Goal: Task Accomplishment & Management: Manage account settings

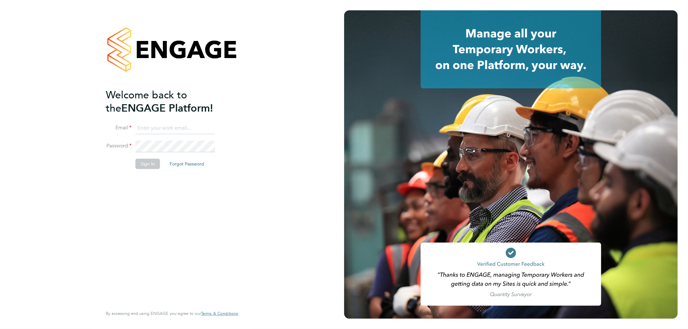
type input "roxanne.hayes@thinkrecruitment.co.uk"
drag, startPoint x: 144, startPoint y: 166, endPoint x: 394, endPoint y: 329, distance: 298.9
click at [144, 166] on button "Sign In" at bounding box center [148, 164] width 25 height 10
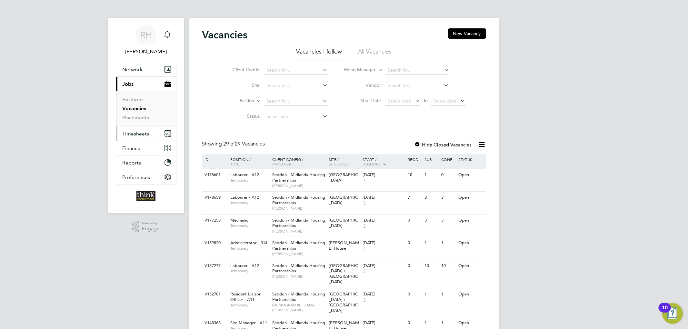
click at [159, 134] on button "Timesheets" at bounding box center [146, 134] width 60 height 14
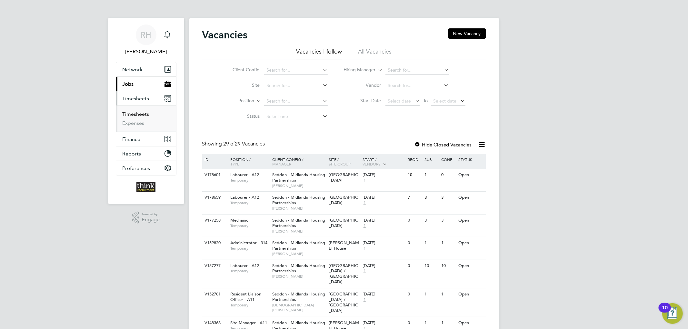
click at [133, 114] on link "Timesheets" at bounding box center [136, 114] width 27 height 6
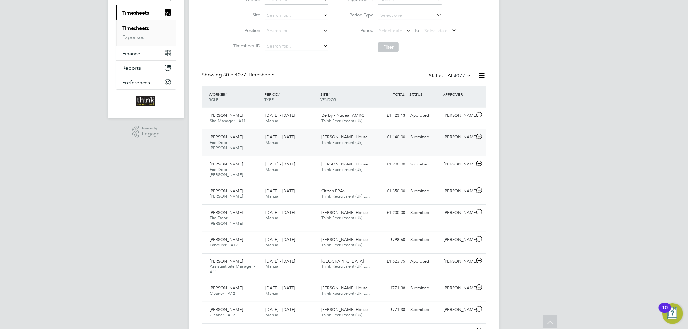
click at [305, 136] on div "22 - 28 Sep 2025 Manual" at bounding box center [291, 140] width 56 height 16
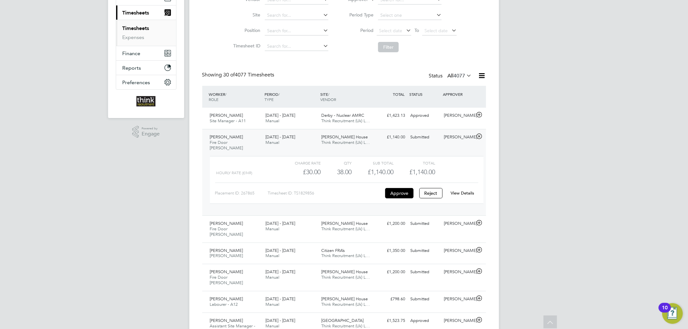
click at [471, 190] on link "View Details" at bounding box center [463, 192] width 24 height 5
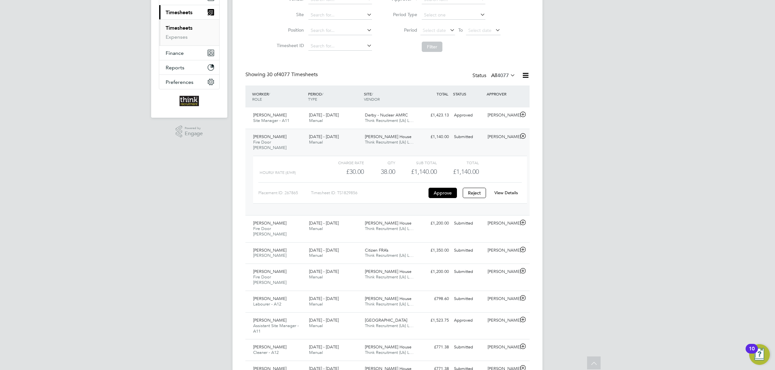
click at [341, 144] on div "22 - 28 Sep 2025 Manual" at bounding box center [334, 140] width 56 height 16
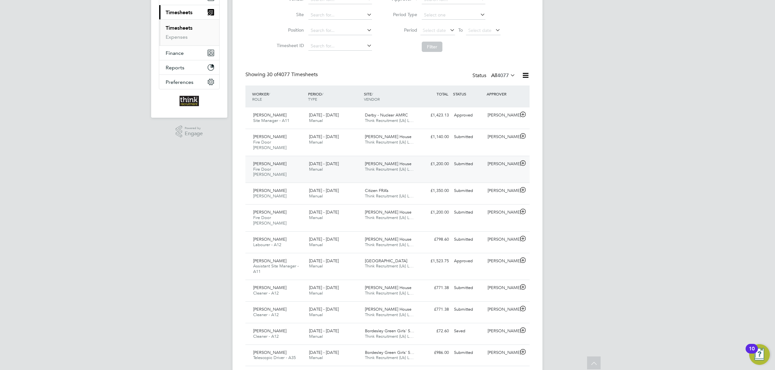
click at [341, 159] on div "22 - 28 Sep 2025 Manual" at bounding box center [334, 167] width 56 height 16
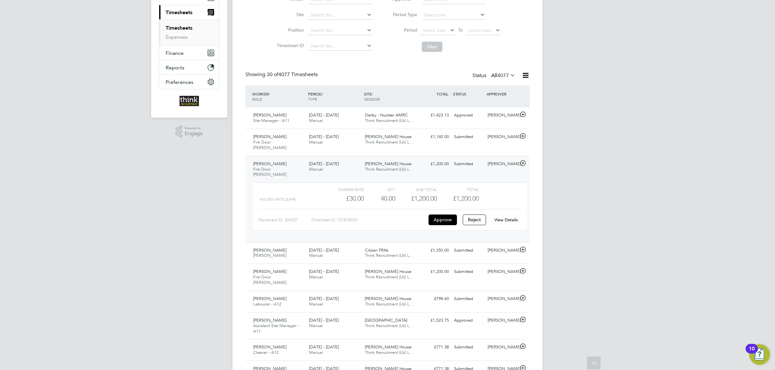
click at [501, 217] on link "View Details" at bounding box center [506, 219] width 24 height 5
click at [342, 160] on div "22 - 28 Sep 2025 Manual" at bounding box center [334, 167] width 56 height 16
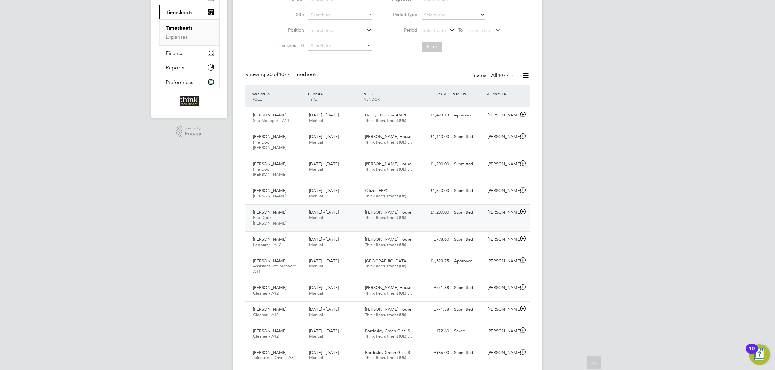
click at [356, 207] on div "22 - 28 Sep 2025 Manual" at bounding box center [334, 215] width 56 height 16
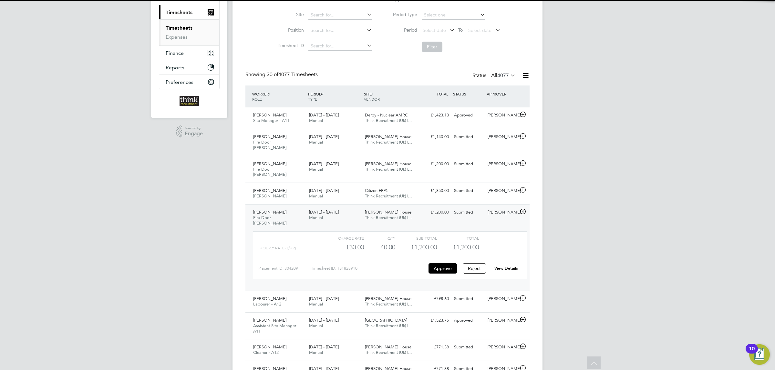
click at [510, 266] on link "View Details" at bounding box center [506, 268] width 24 height 5
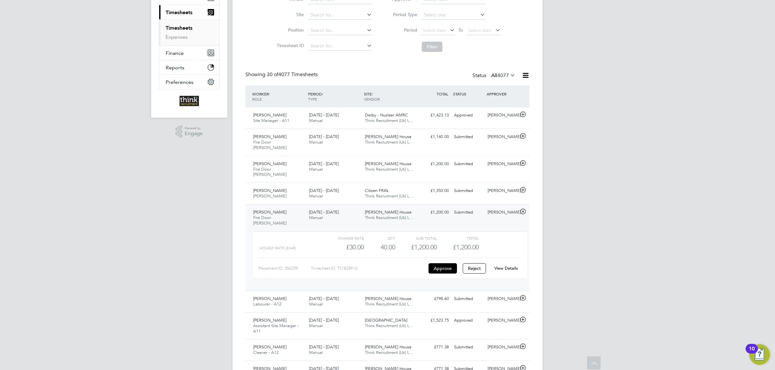
click at [337, 209] on span "22 - 28 Sep 2025" at bounding box center [324, 211] width 30 height 5
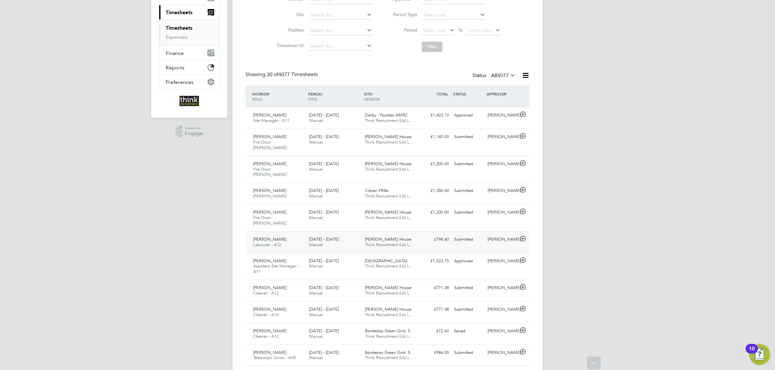
click at [360, 234] on div "22 - 28 Sep 2025 Manual" at bounding box center [334, 242] width 56 height 16
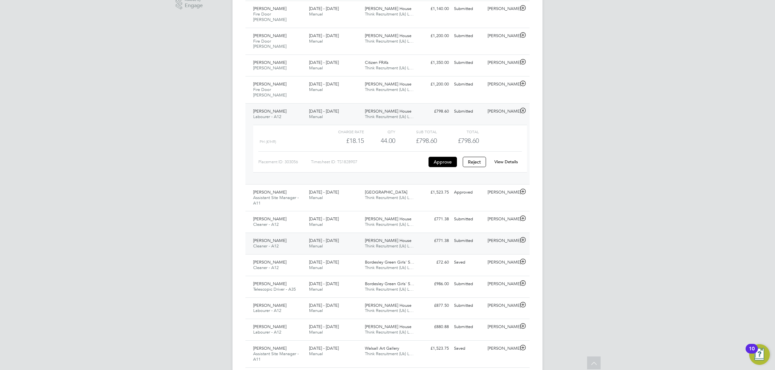
scroll to position [231, 0]
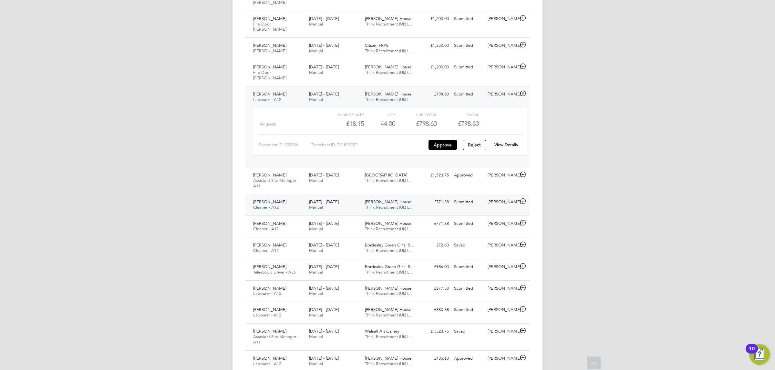
click at [346, 197] on div "22 - 28 Sep 2025 Manual" at bounding box center [334, 205] width 56 height 16
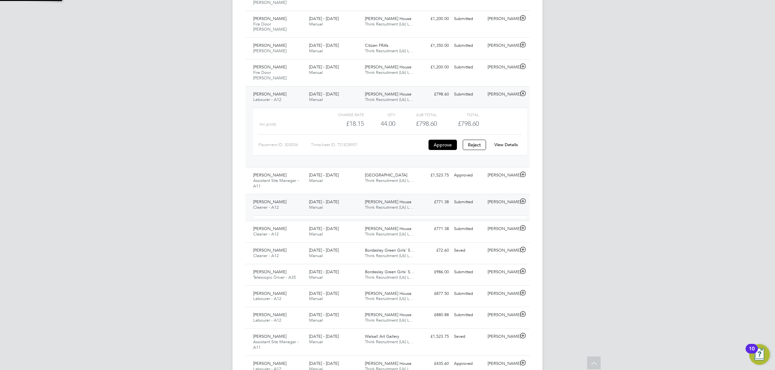
scroll to position [11, 63]
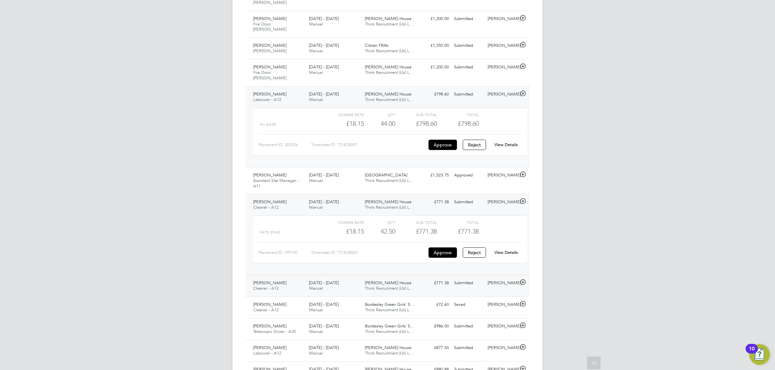
click at [326, 278] on div "22 - 28 Sep 2025 Manual" at bounding box center [334, 286] width 56 height 16
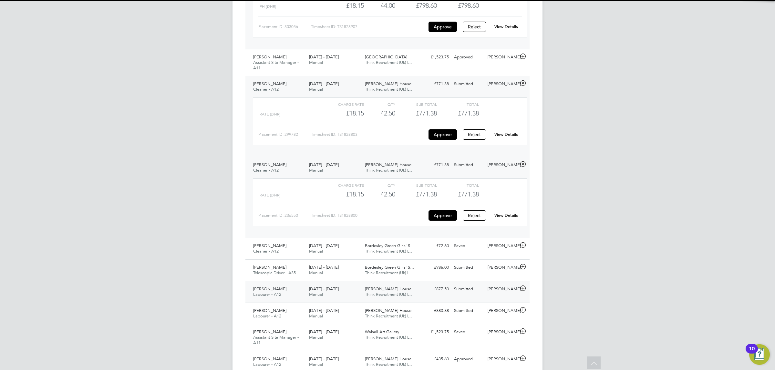
scroll to position [377, 0]
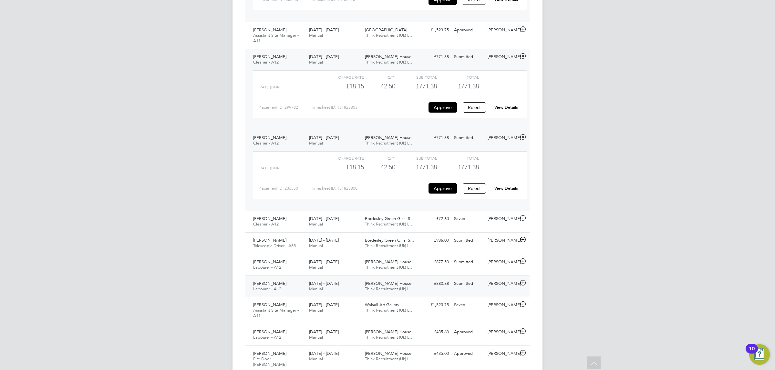
click at [358, 279] on div "22 - 28 Sep 2025 Manual" at bounding box center [334, 287] width 56 height 16
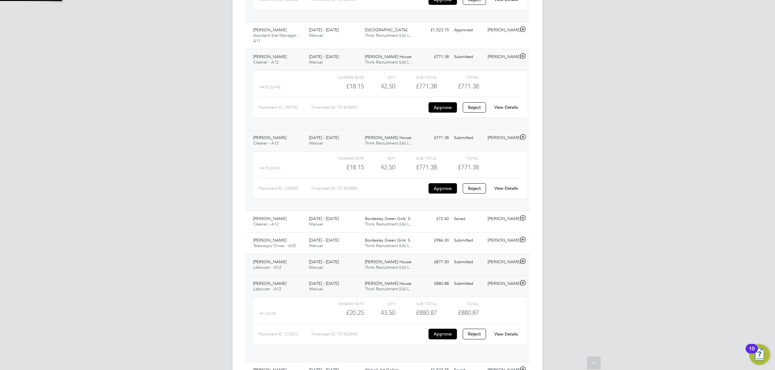
scroll to position [11, 63]
click at [351, 257] on div "22 - 28 Sep 2025 Manual" at bounding box center [334, 265] width 56 height 16
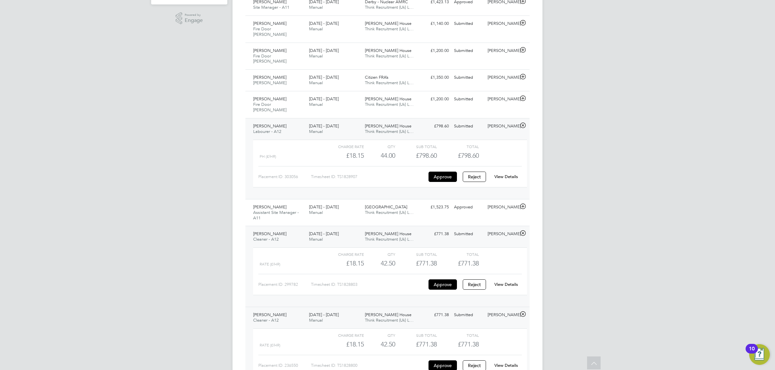
scroll to position [183, 0]
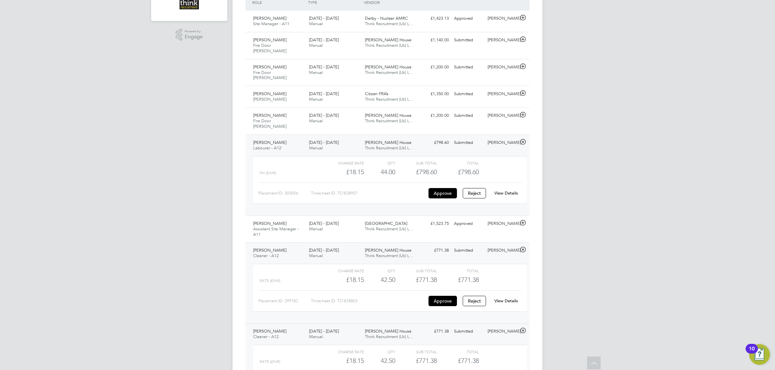
click at [508, 190] on link "View Details" at bounding box center [506, 192] width 24 height 5
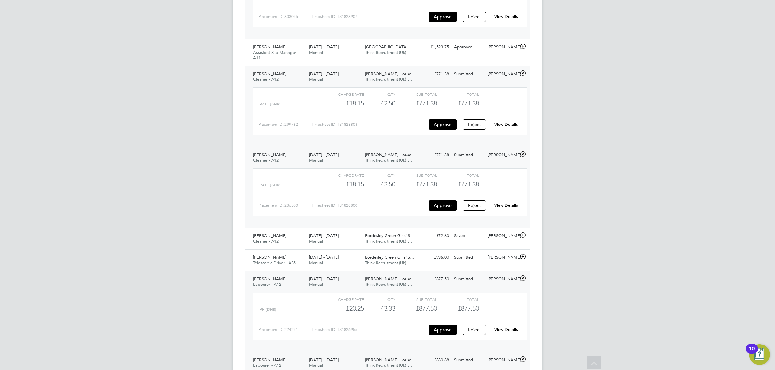
scroll to position [280, 0]
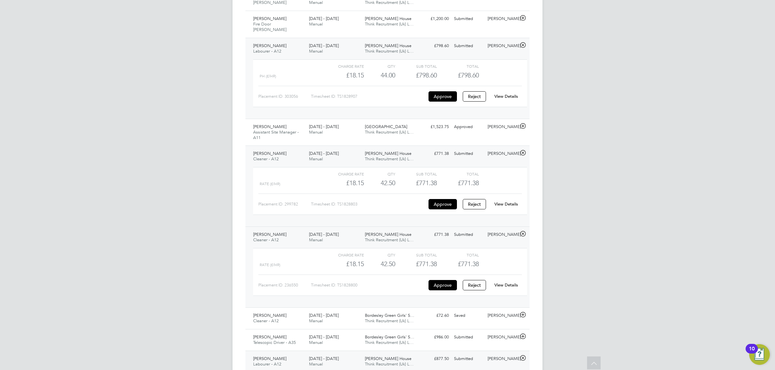
click at [309, 43] on span "22 - 28 Sep 2025" at bounding box center [324, 45] width 30 height 5
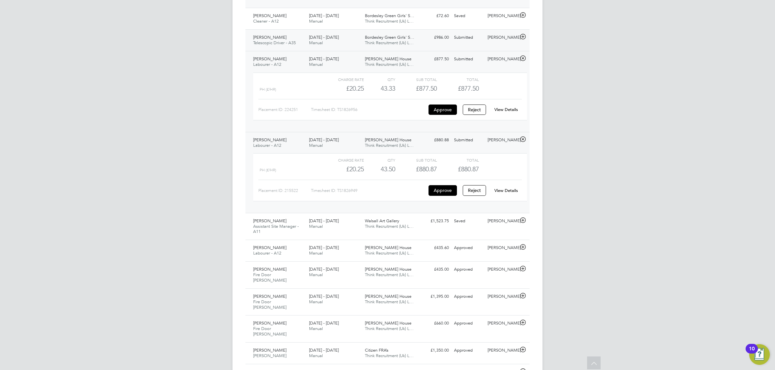
scroll to position [522, 0]
click at [503, 105] on link "View Details" at bounding box center [506, 107] width 24 height 5
click at [506, 184] on div "View Details" at bounding box center [506, 189] width 32 height 10
click at [506, 186] on link "View Details" at bounding box center [506, 188] width 24 height 5
click at [297, 133] on div "Joshua Dudley Labourer - A12 22 - 28 Sep 2025" at bounding box center [278, 141] width 56 height 16
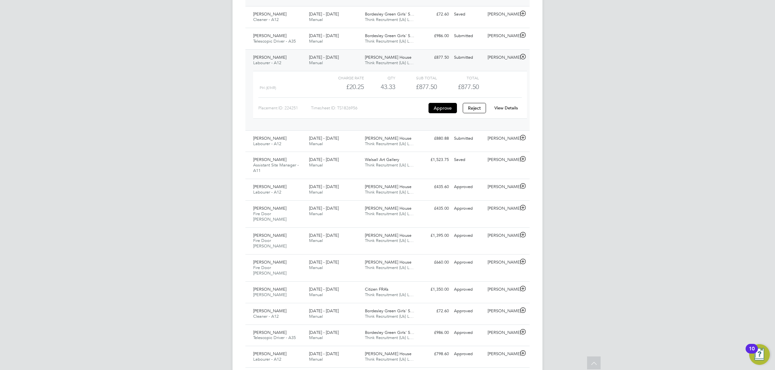
click at [316, 60] on span "Manual" at bounding box center [316, 62] width 14 height 5
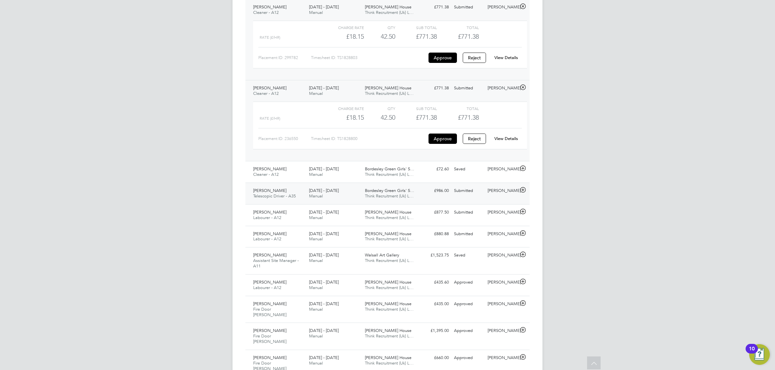
scroll to position [328, 0]
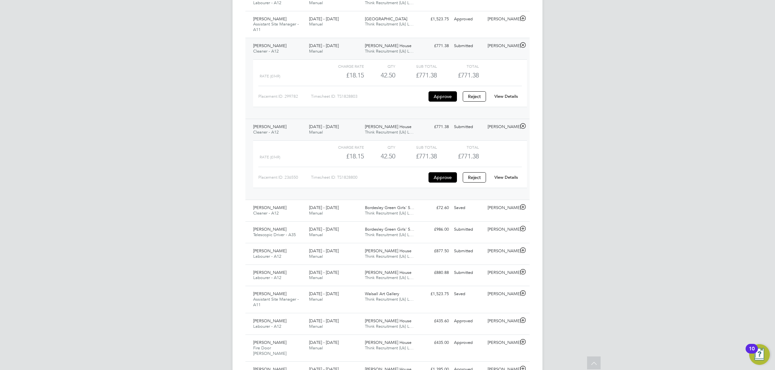
click at [502, 175] on link "View Details" at bounding box center [506, 177] width 24 height 5
click at [505, 94] on link "View Details" at bounding box center [506, 96] width 24 height 5
click at [302, 122] on div "Esther Akinyede Cleaner - A12 22 - 28 Sep 2025" at bounding box center [278, 130] width 56 height 16
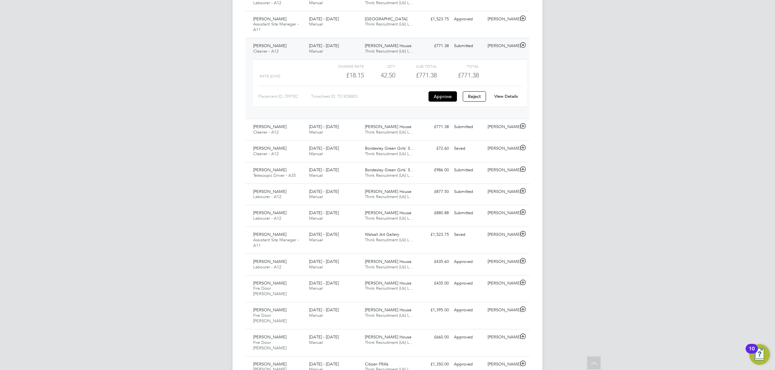
click at [314, 48] on span "Manual" at bounding box center [316, 50] width 14 height 5
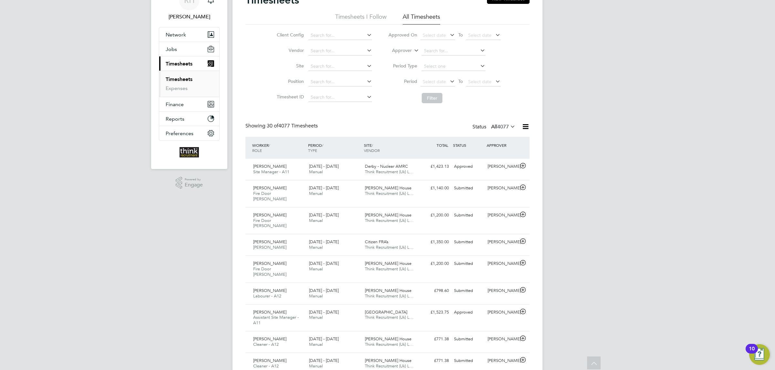
scroll to position [0, 0]
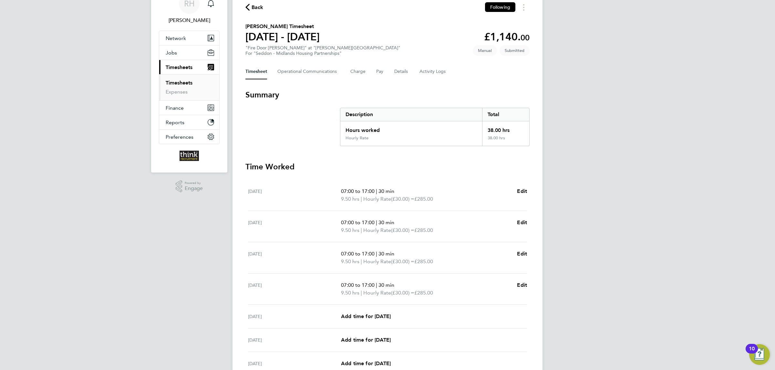
scroll to position [48, 0]
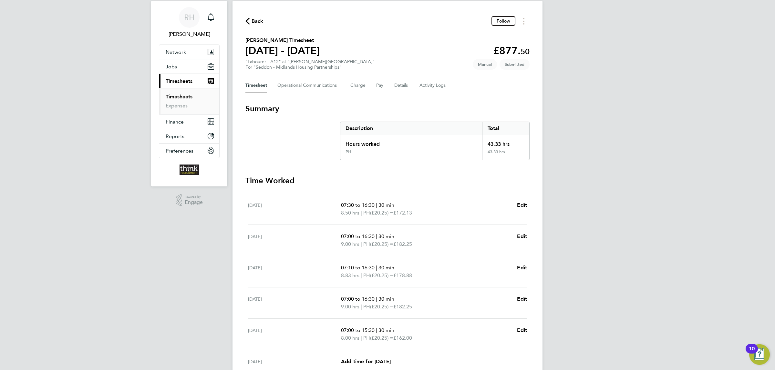
scroll to position [48, 0]
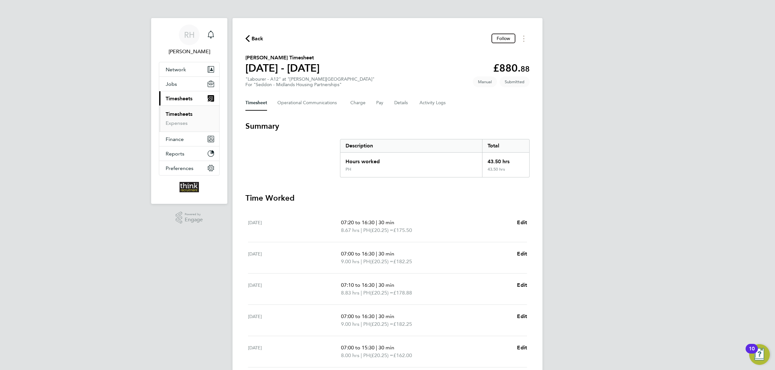
scroll to position [48, 0]
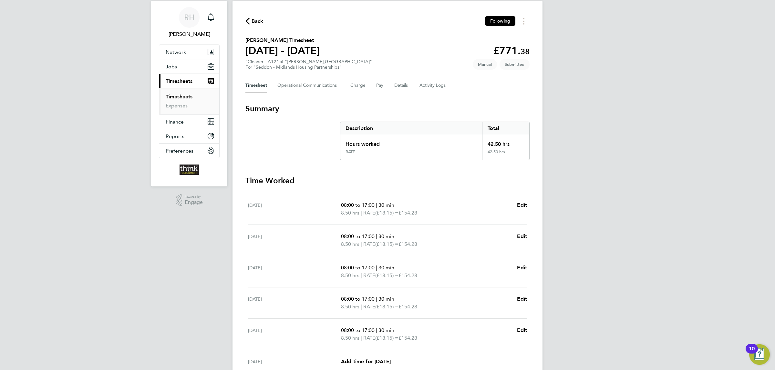
scroll to position [48, 0]
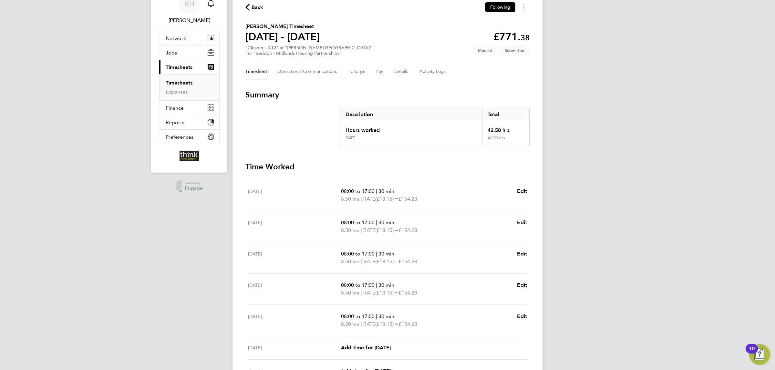
scroll to position [48, 0]
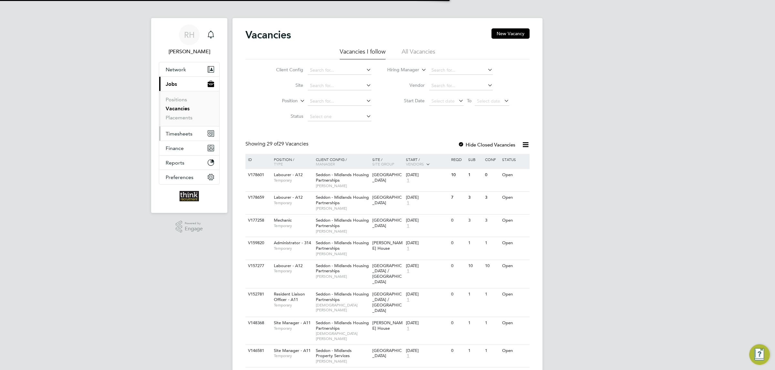
click at [179, 134] on span "Timesheets" at bounding box center [179, 134] width 27 height 6
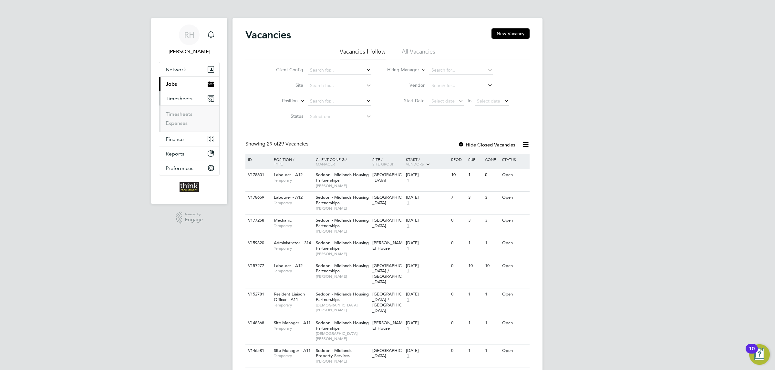
click at [181, 111] on ul "Timesheets Expenses" at bounding box center [189, 119] width 60 height 26
click at [182, 115] on link "Timesheets" at bounding box center [179, 114] width 27 height 6
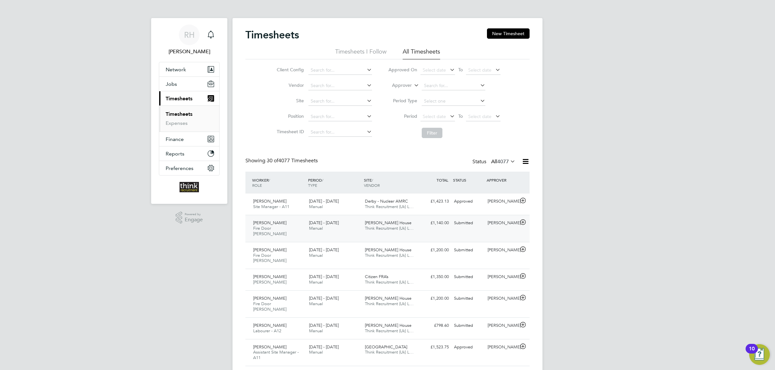
click at [420, 223] on div "£1,140.00 Submitted" at bounding box center [435, 223] width 34 height 11
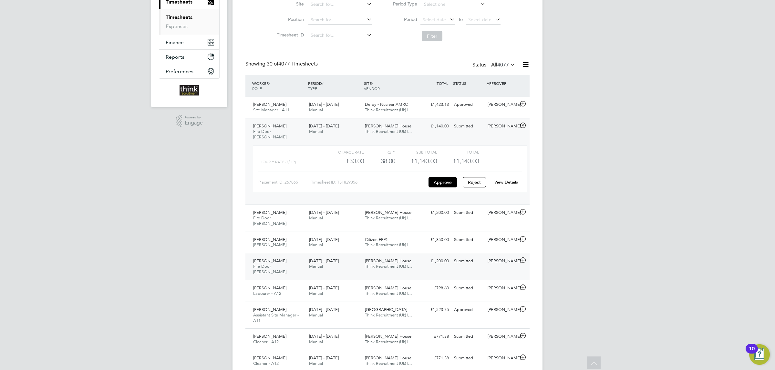
click at [418, 256] on div "£1,200.00 Submitted" at bounding box center [435, 261] width 34 height 11
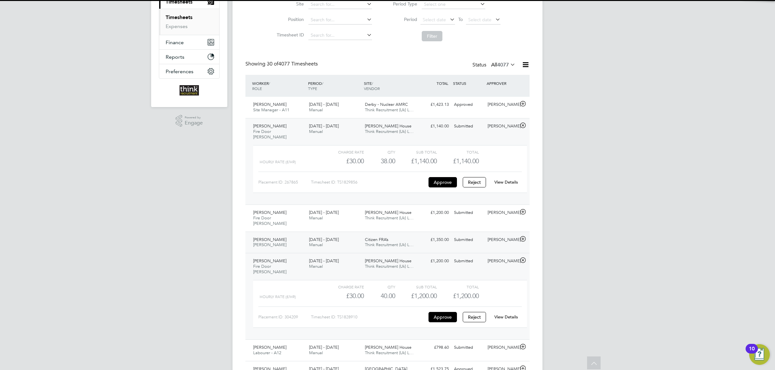
click at [421, 235] on div "£1,350.00 Submitted" at bounding box center [435, 240] width 34 height 11
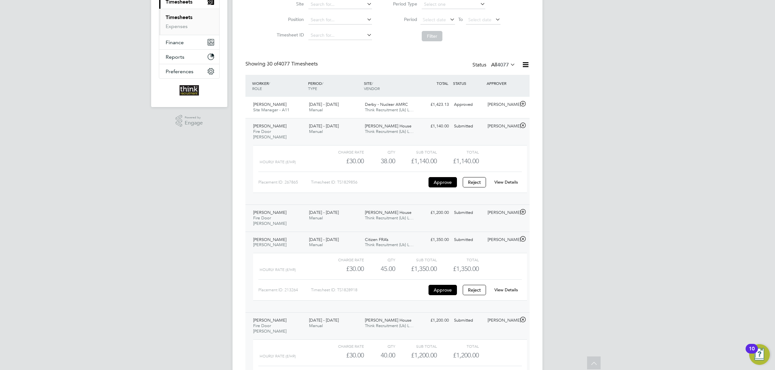
click at [423, 210] on div "£1,200.00 Submitted" at bounding box center [435, 213] width 34 height 11
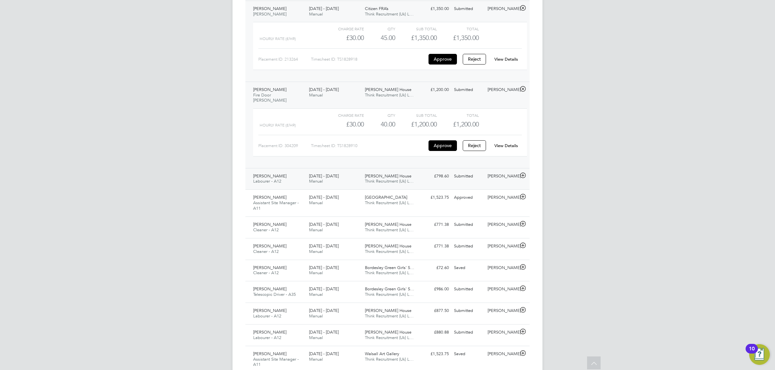
click at [411, 171] on div "Alfred Gunn House Think Recruitment (Uk) L…" at bounding box center [390, 179] width 56 height 16
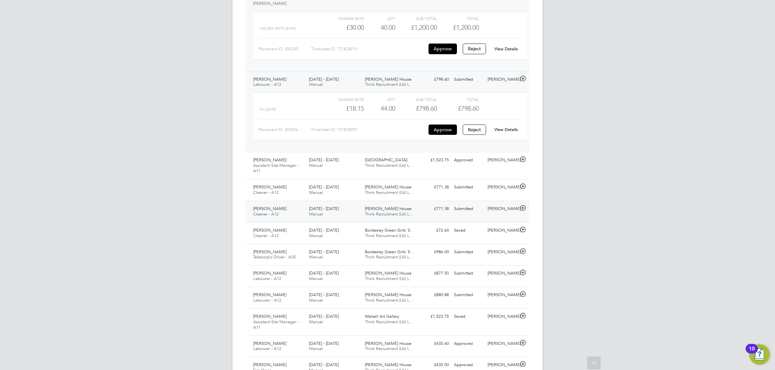
click at [424, 204] on div "£771.38 Submitted" at bounding box center [435, 209] width 34 height 11
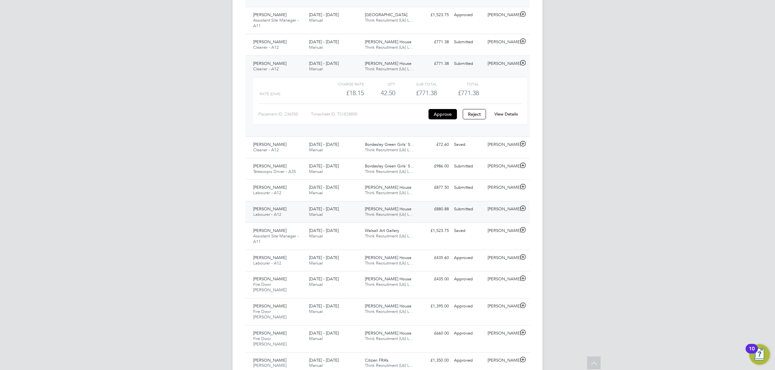
click at [405, 204] on div "Alfred Gunn House Think Recruitment (Uk) L…" at bounding box center [390, 212] width 56 height 16
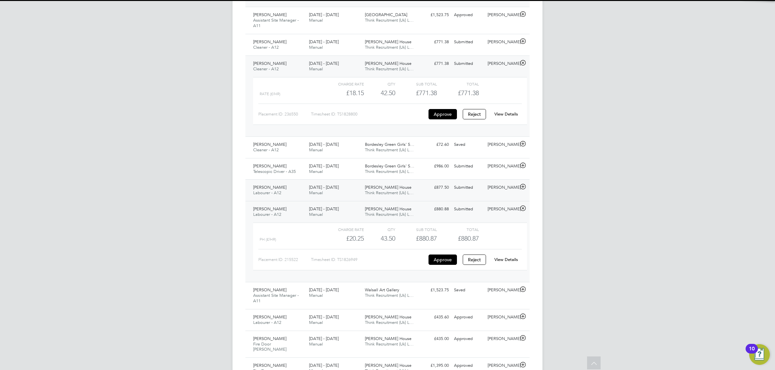
click at [415, 182] on div "Alfred Gunn House Think Recruitment (Uk) L…" at bounding box center [390, 190] width 56 height 16
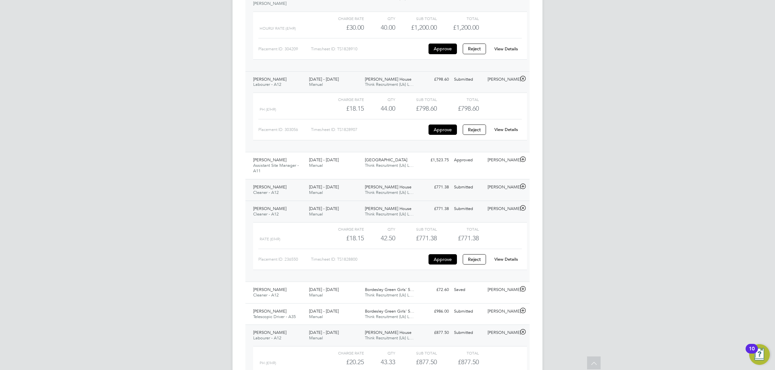
click at [417, 182] on div "Alfred Gunn House Think Recruitment (Uk) L…" at bounding box center [390, 190] width 56 height 16
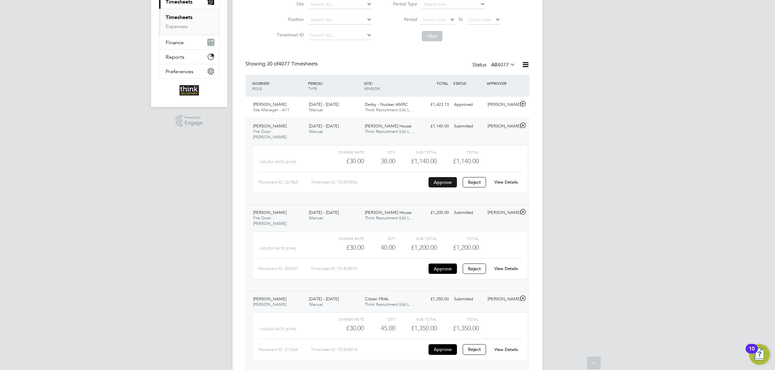
click at [442, 177] on button "Approve" at bounding box center [442, 182] width 28 height 10
click at [436, 264] on button "Approve" at bounding box center [442, 269] width 28 height 10
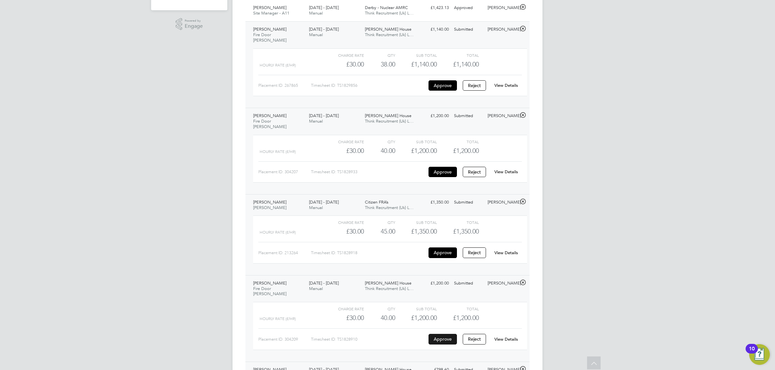
click at [439, 334] on button "Approve" at bounding box center [442, 339] width 28 height 10
click at [443, 334] on button "Approve" at bounding box center [442, 339] width 28 height 10
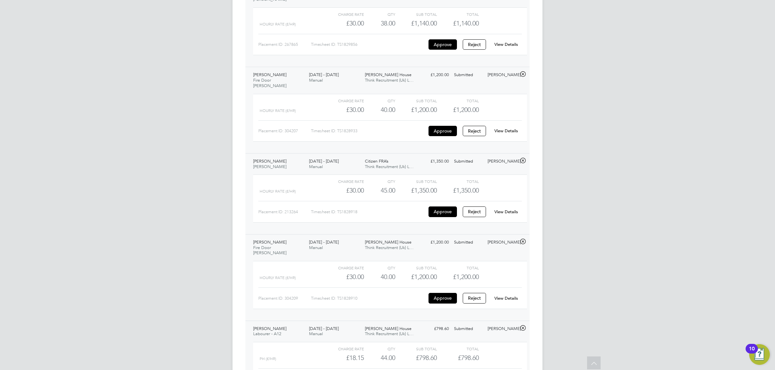
scroll to position [290, 0]
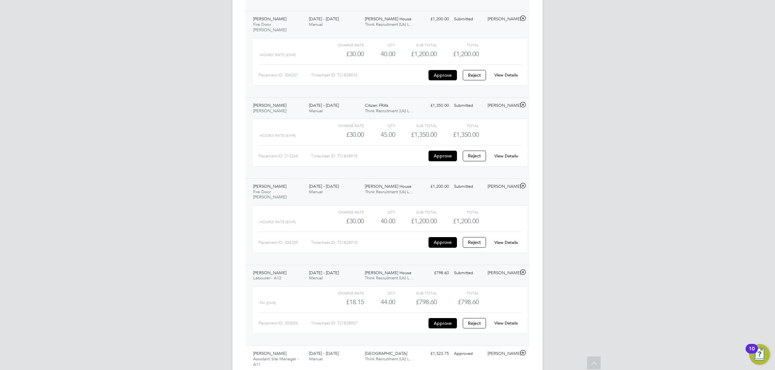
click at [391, 181] on div "Alfred Gunn House Think Recruitment (Uk) L…" at bounding box center [390, 189] width 56 height 16
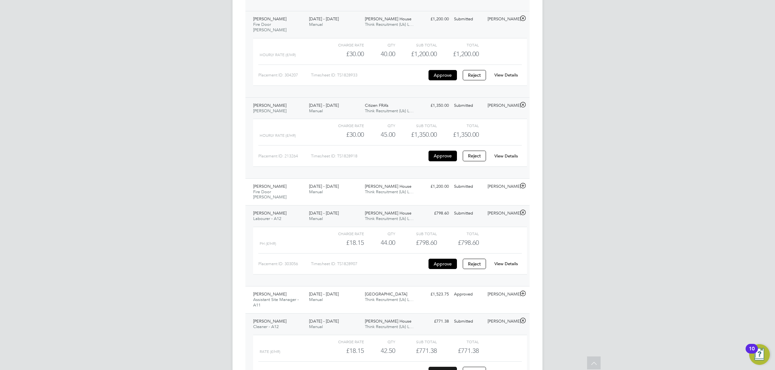
click at [441, 367] on button "Approve" at bounding box center [442, 372] width 28 height 10
drag, startPoint x: 364, startPoint y: 314, endPoint x: 360, endPoint y: 314, distance: 3.6
click at [360, 314] on div "Adeola Joseph Cleaner - A12 22 - 28 Sep 2025 22 - 28 Sep 2025 Manual Alfred Gun…" at bounding box center [387, 353] width 284 height 81
click at [333, 210] on span "22 - 28 Sep 2025" at bounding box center [324, 212] width 30 height 5
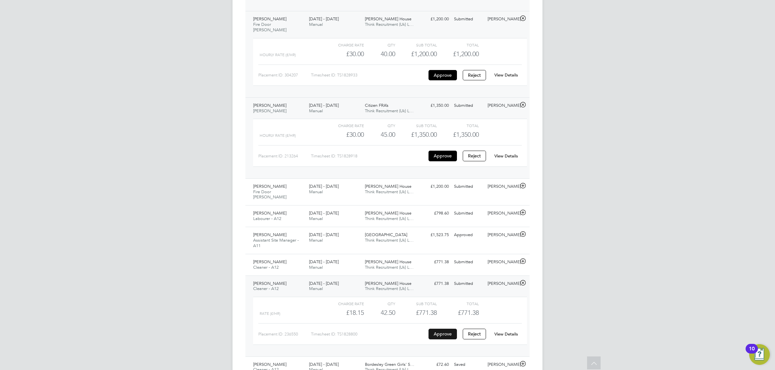
click at [443, 329] on button "Approve" at bounding box center [442, 334] width 28 height 10
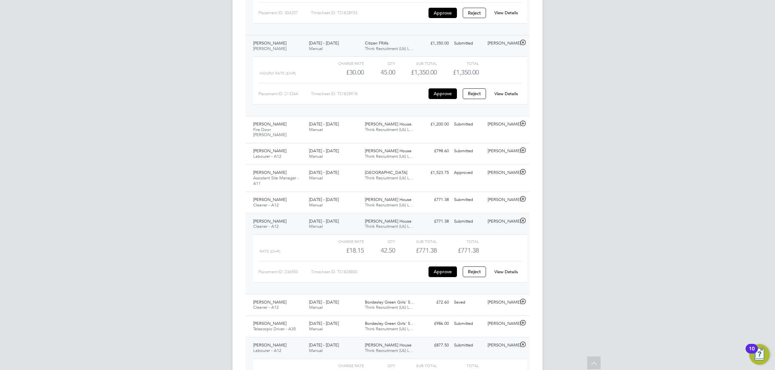
scroll to position [436, 0]
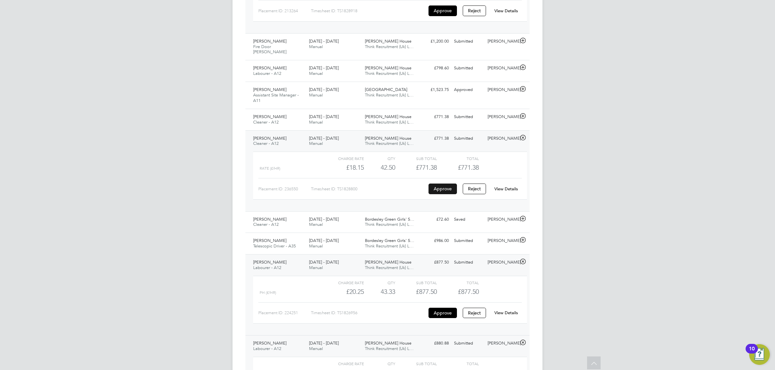
click at [440, 184] on button "Approve" at bounding box center [442, 189] width 28 height 10
click at [335, 133] on div "22 - 28 Sep 2025 Manual" at bounding box center [334, 141] width 56 height 16
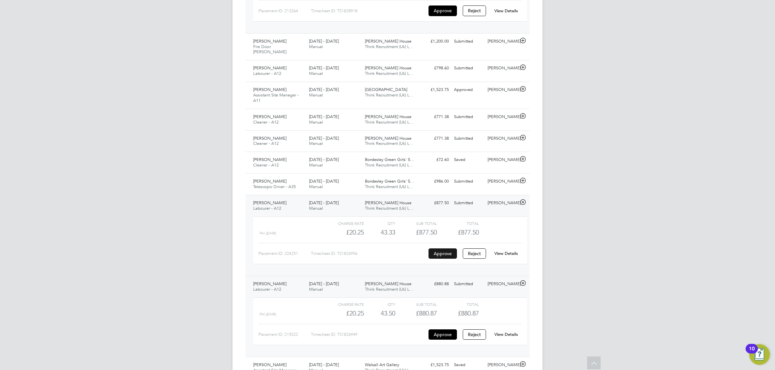
click at [441, 248] on button "Approve" at bounding box center [442, 253] width 28 height 10
click at [395, 200] on span "[PERSON_NAME] House" at bounding box center [388, 202] width 46 height 5
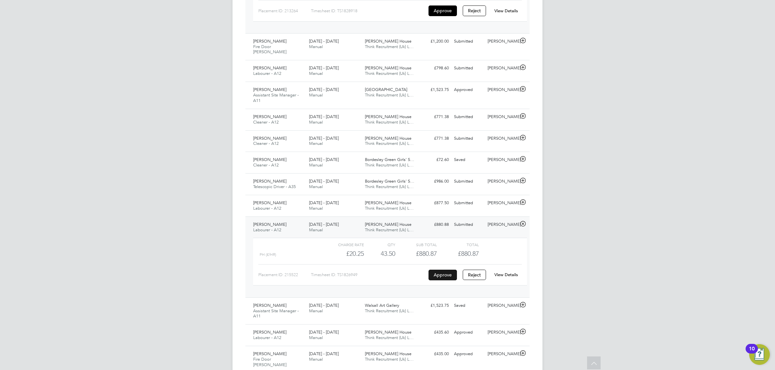
click at [447, 270] on button "Approve" at bounding box center [442, 275] width 28 height 10
click at [315, 227] on span "Manual" at bounding box center [316, 229] width 14 height 5
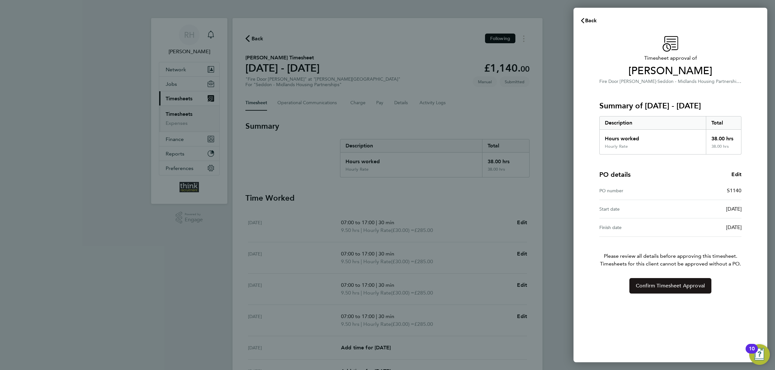
click at [678, 283] on button "Confirm Timesheet Approval" at bounding box center [670, 285] width 82 height 15
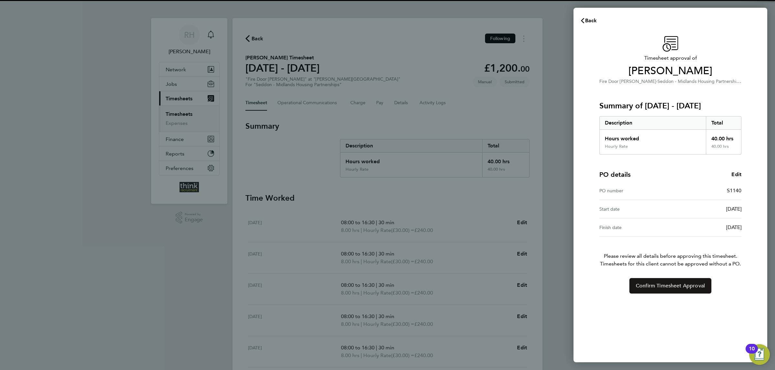
click at [650, 280] on button "Confirm Timesheet Approval" at bounding box center [670, 285] width 82 height 15
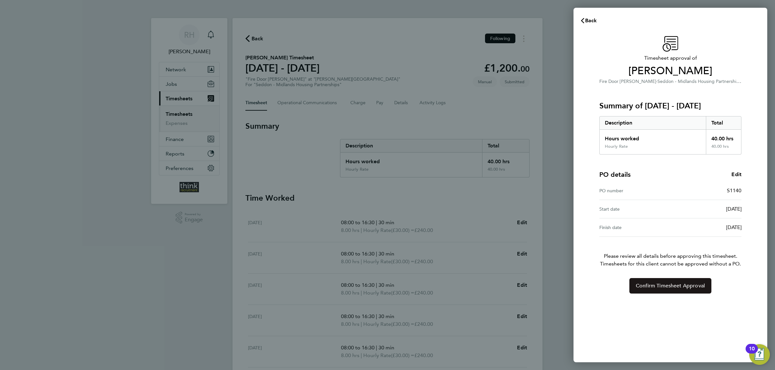
click at [681, 281] on button "Confirm Timesheet Approval" at bounding box center [670, 285] width 82 height 15
click at [674, 286] on span "Confirm Timesheet Approval" at bounding box center [669, 286] width 69 height 6
click at [664, 286] on button "Confirm Timesheet Approval" at bounding box center [670, 285] width 82 height 15
click at [668, 285] on span "Confirm Timesheet Approval" at bounding box center [669, 286] width 69 height 6
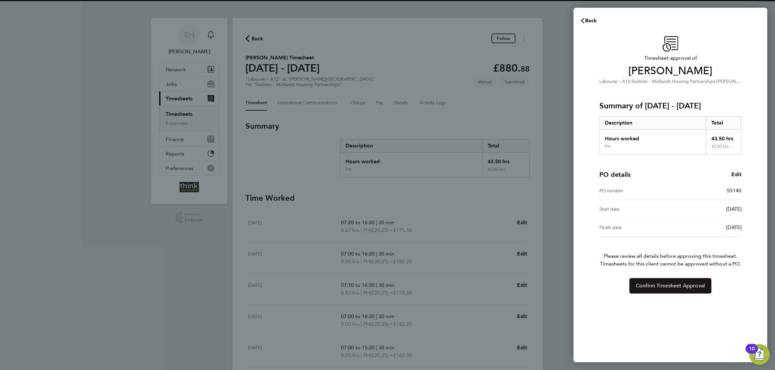
click at [654, 288] on span "Confirm Timesheet Approval" at bounding box center [669, 286] width 69 height 6
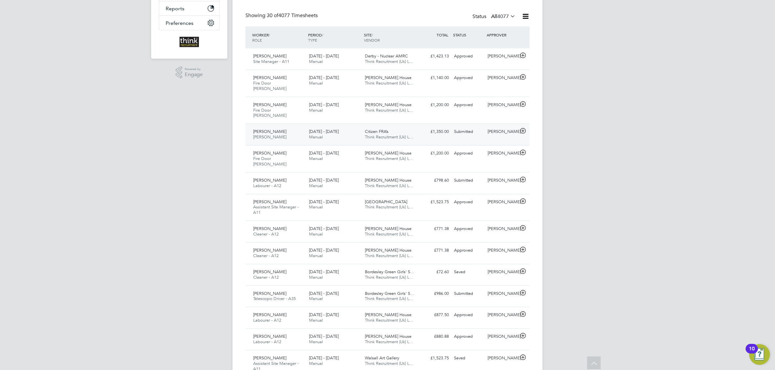
click at [407, 127] on div "Citizen FRA’s Think Recruitment (Uk) L…" at bounding box center [390, 135] width 56 height 16
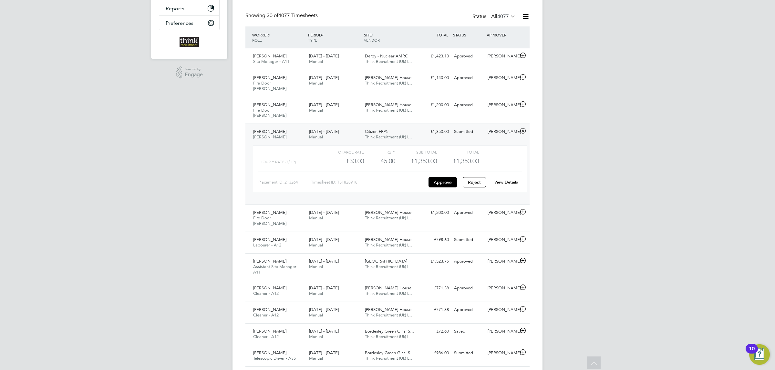
click at [502, 179] on link "View Details" at bounding box center [506, 181] width 24 height 5
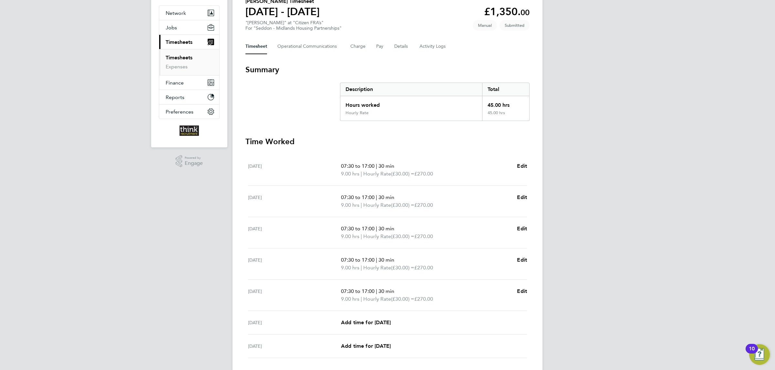
scroll to position [102, 0]
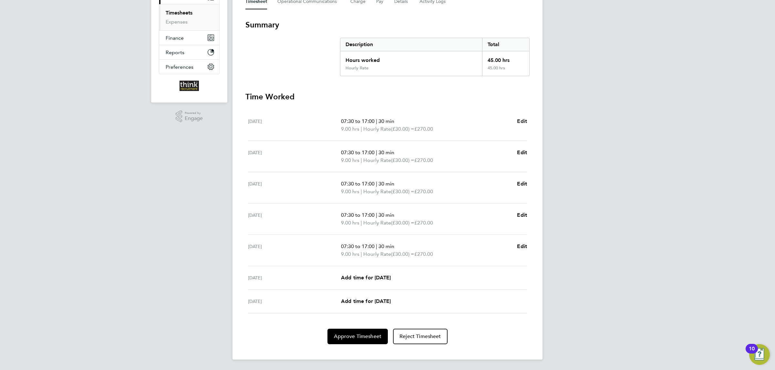
click at [522, 121] on span "Edit" at bounding box center [522, 121] width 10 height 6
select select "30"
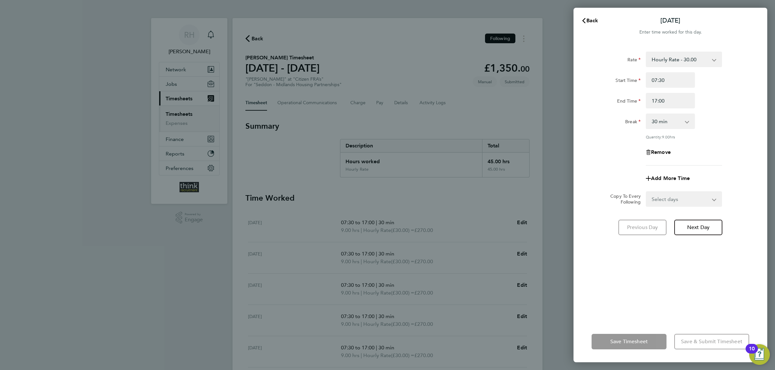
click at [655, 154] on div "Remove" at bounding box center [670, 152] width 54 height 15
click at [655, 154] on span "Remove" at bounding box center [661, 152] width 20 height 6
select select "null"
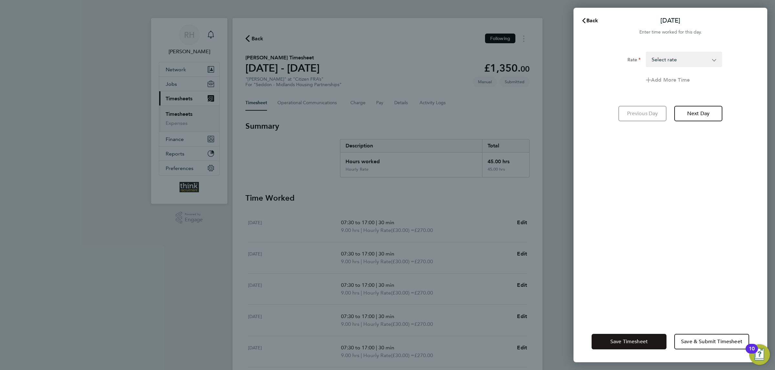
click at [633, 338] on button "Save Timesheet" at bounding box center [628, 341] width 75 height 15
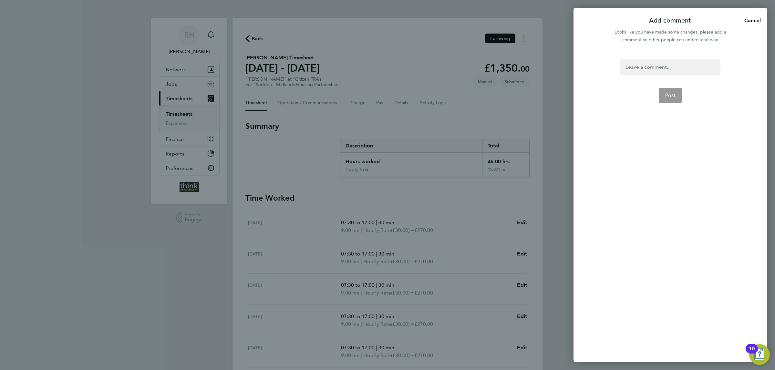
click at [663, 68] on div at bounding box center [670, 66] width 100 height 15
click at [678, 93] on button "Post" at bounding box center [670, 95] width 24 height 15
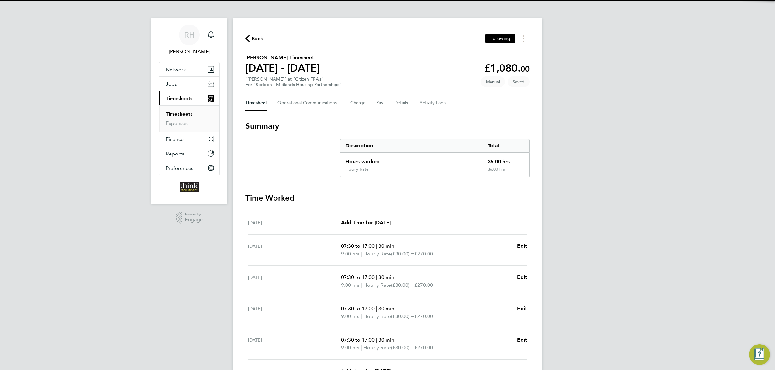
click at [527, 245] on ul "Mon 22 Sep Add time for Mon 22 Sep Add time for Mon 22 Sep Tue 23 Sep 07:30 to …" at bounding box center [387, 309] width 284 height 196
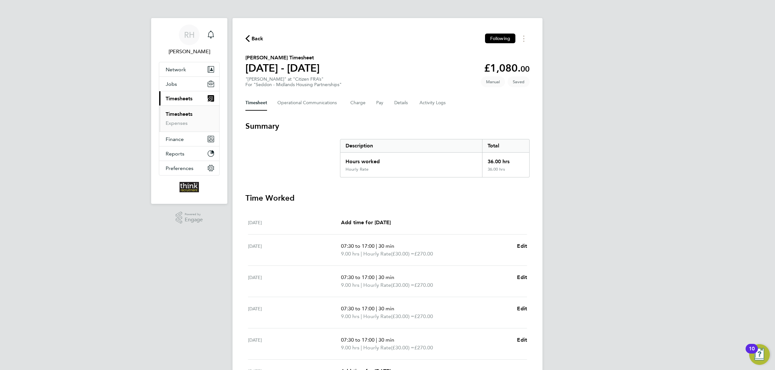
click at [529, 246] on ul "Mon 22 Sep Add time for Mon 22 Sep Add time for Mon 22 Sep Tue 23 Sep 07:30 to …" at bounding box center [387, 309] width 284 height 196
click at [523, 247] on span "Edit" at bounding box center [522, 246] width 10 height 6
select select "30"
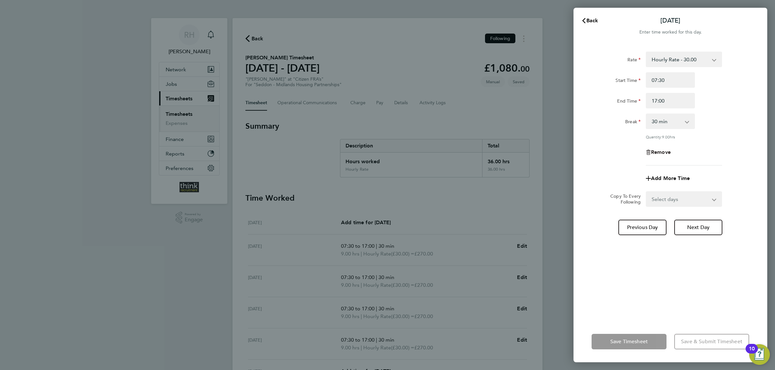
click at [658, 152] on span "Remove" at bounding box center [661, 152] width 20 height 6
select select "null"
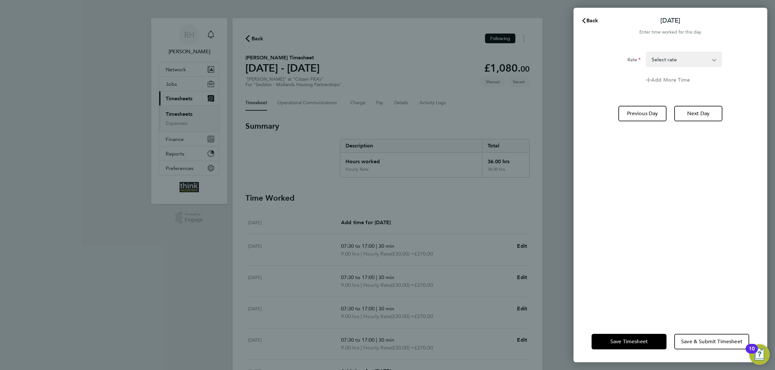
click at [646, 122] on div "Rate Hourly Rate - 30.00 Select rate Add More Time Previous Day Next Day" at bounding box center [670, 182] width 194 height 277
drag, startPoint x: 648, startPoint y: 110, endPoint x: 650, endPoint y: 309, distance: 199.1
click at [660, 294] on div "Rate Hourly Rate - 30.00 Select rate Add More Time Previous Day Next Day" at bounding box center [670, 182] width 194 height 277
click at [694, 114] on span "Next Day" at bounding box center [698, 113] width 22 height 6
select select "30"
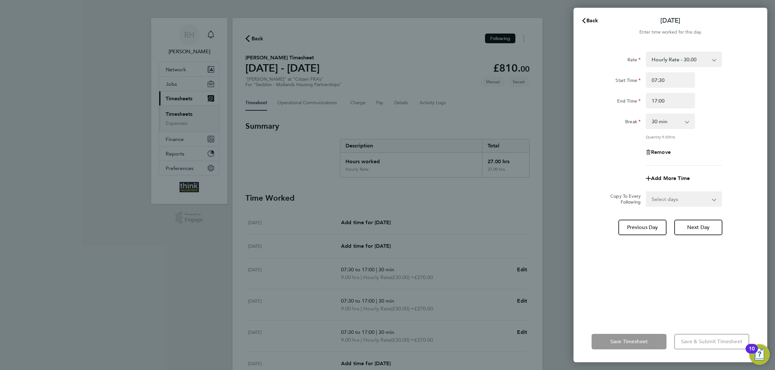
click at [666, 149] on span "Remove" at bounding box center [661, 152] width 20 height 6
select select "null"
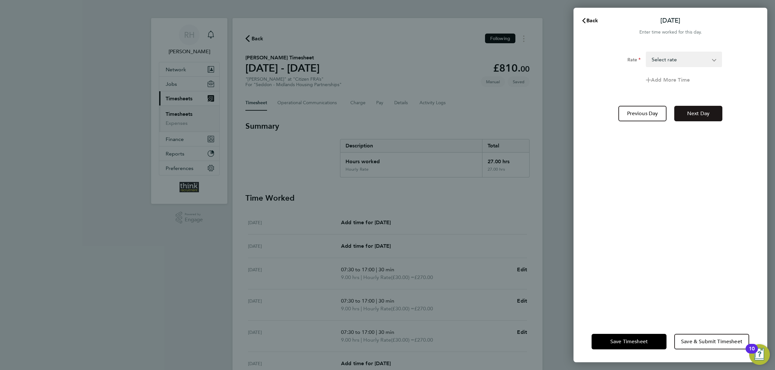
click at [697, 110] on span "Next Day" at bounding box center [698, 113] width 22 height 6
select select "30"
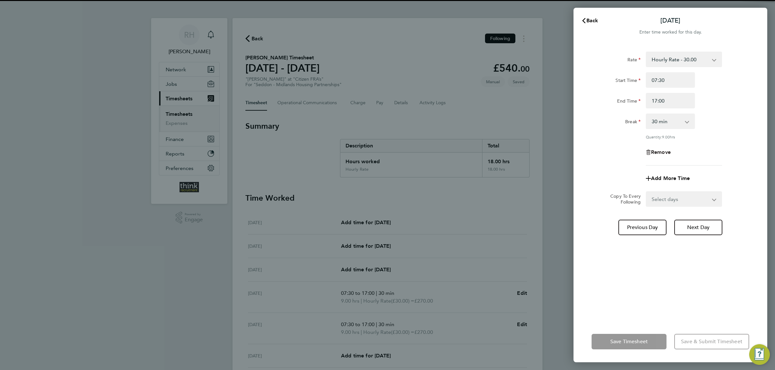
click at [665, 149] on span "Remove" at bounding box center [661, 152] width 20 height 6
select select "null"
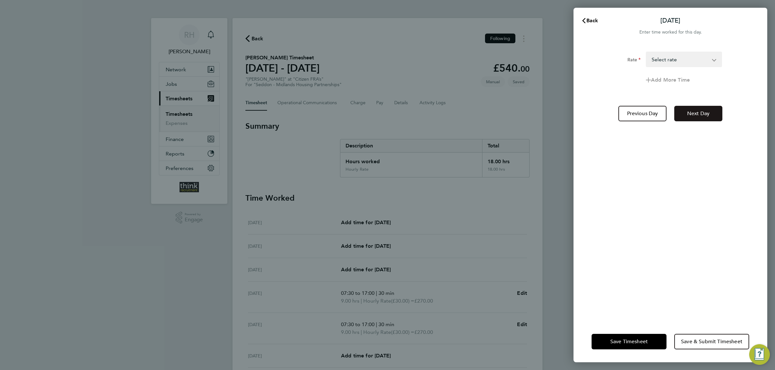
click at [703, 114] on span "Next Day" at bounding box center [698, 113] width 22 height 6
select select "30"
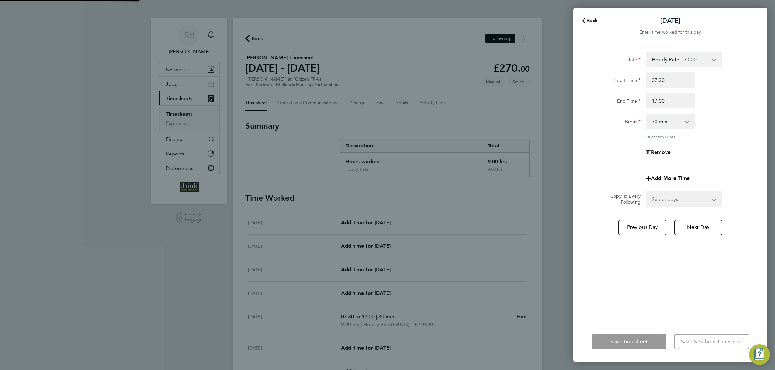
click at [663, 151] on span "Remove" at bounding box center [661, 152] width 20 height 6
select select "null"
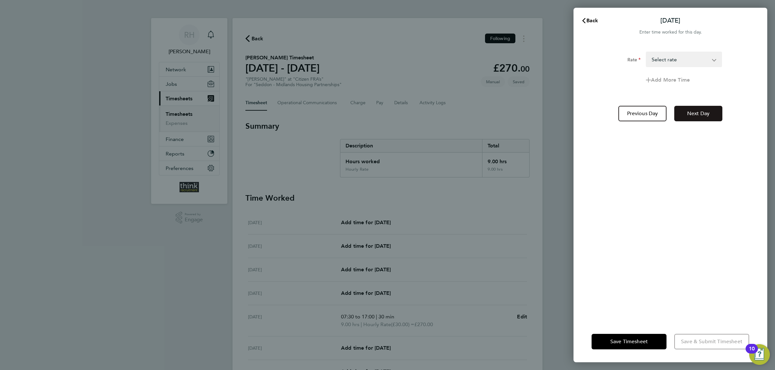
click at [702, 114] on span "Next Day" at bounding box center [698, 113] width 22 height 6
select select "30"
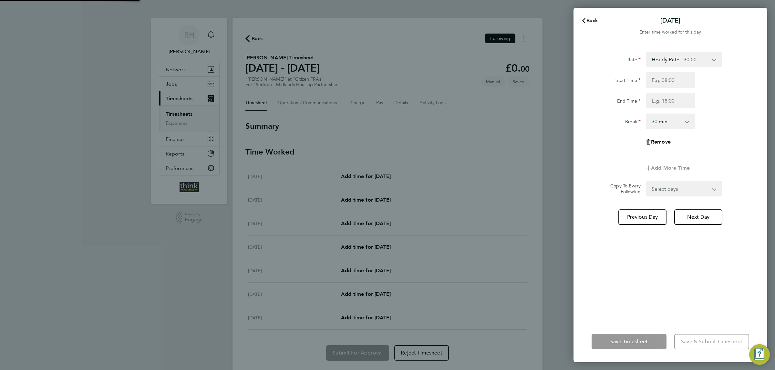
click at [634, 345] on app-form-button "Save Timesheet" at bounding box center [630, 341] width 79 height 15
click at [601, 17] on button "Back" at bounding box center [589, 20] width 30 height 13
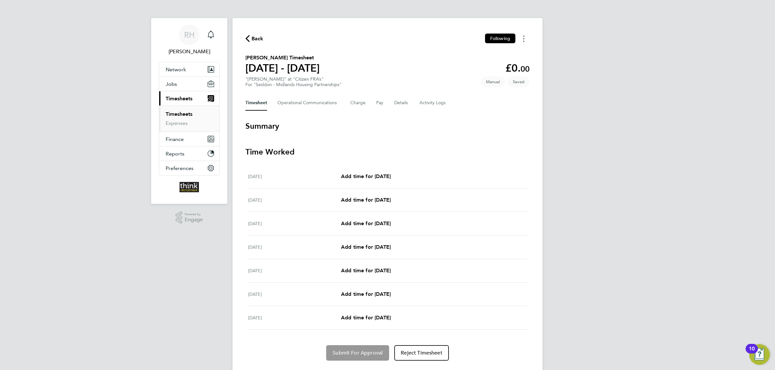
click at [522, 38] on button "Timesheets Menu" at bounding box center [524, 39] width 12 height 10
click at [476, 51] on button "Mark as absent" at bounding box center [490, 52] width 77 height 13
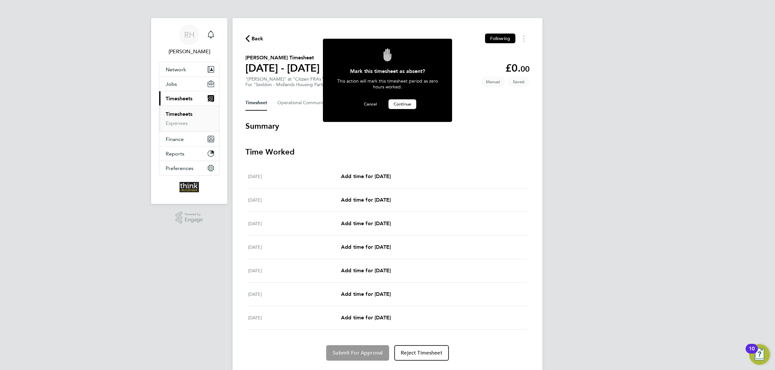
click at [403, 105] on span "Continue" at bounding box center [401, 103] width 17 height 5
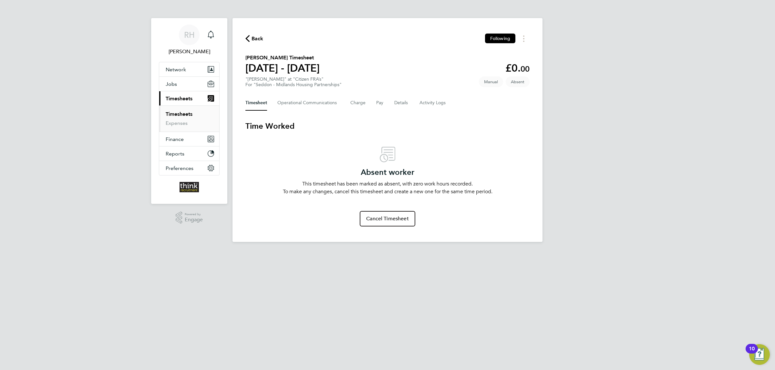
click at [255, 39] on span "Back" at bounding box center [257, 39] width 12 height 8
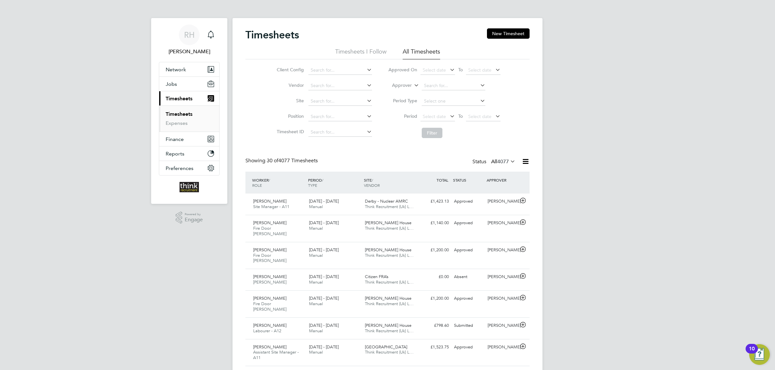
click at [495, 162] on label "All 4077" at bounding box center [503, 161] width 24 height 6
click at [491, 204] on li "Approved" at bounding box center [494, 201] width 30 height 9
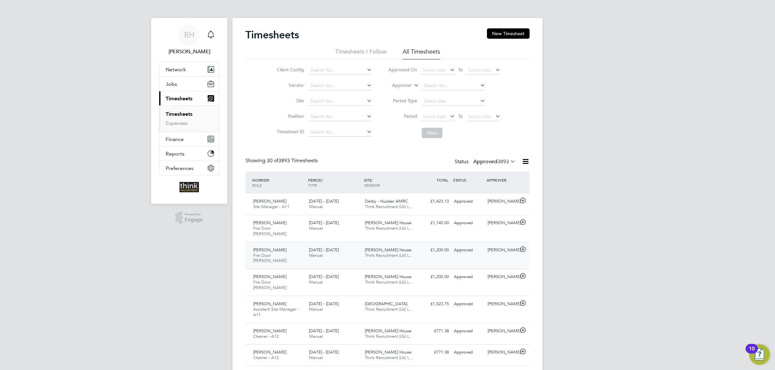
click at [416, 247] on div "Alfred Gunn House Think Recruitment (Uk) L…" at bounding box center [390, 253] width 56 height 16
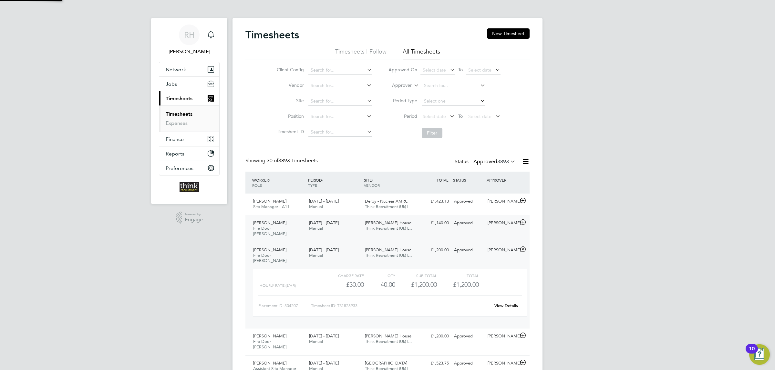
click at [403, 221] on div "Alfred Gunn House Think Recruitment (Uk) L…" at bounding box center [390, 226] width 56 height 16
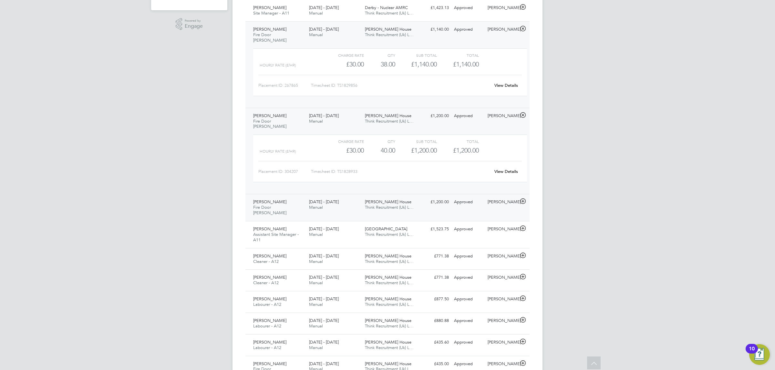
click at [398, 199] on span "[PERSON_NAME] House" at bounding box center [388, 201] width 46 height 5
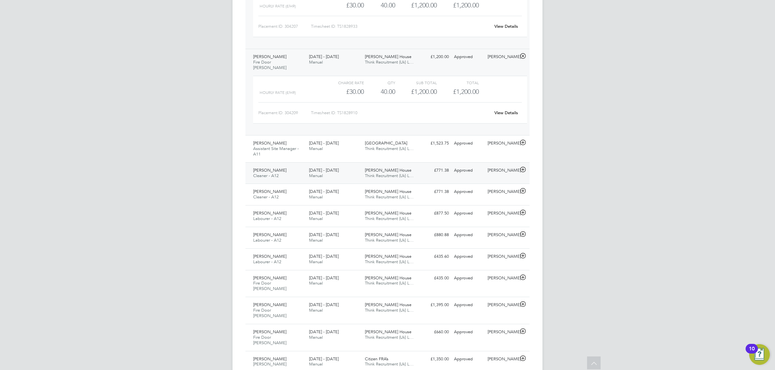
click at [410, 165] on div "Alfred Gunn House Think Recruitment (Uk) L…" at bounding box center [390, 173] width 56 height 16
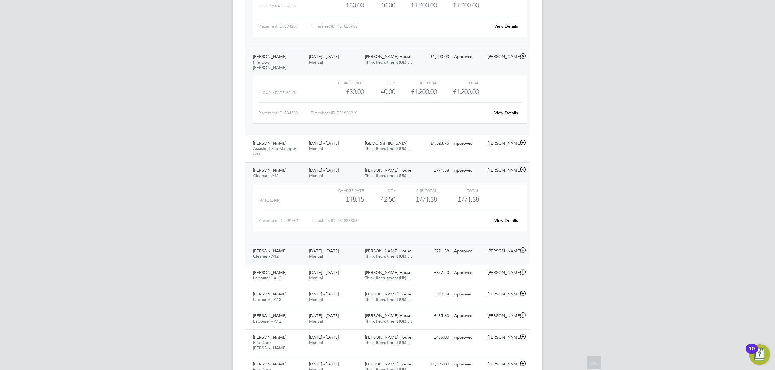
click at [404, 246] on div "Alfred Gunn House Think Recruitment (Uk) L…" at bounding box center [390, 254] width 56 height 16
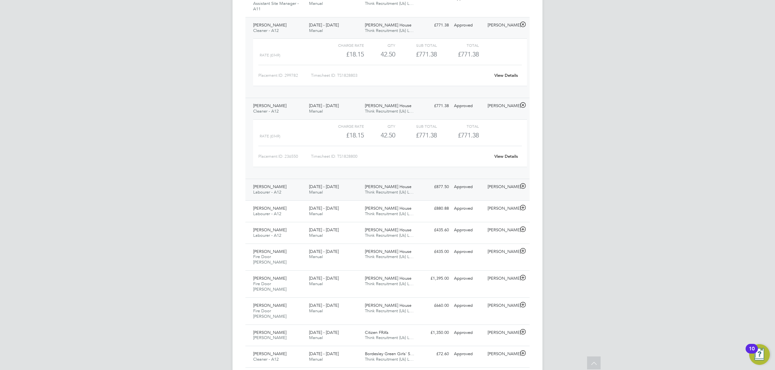
click at [414, 182] on div "Alfred Gunn House Think Recruitment (Uk) L…" at bounding box center [390, 190] width 56 height 16
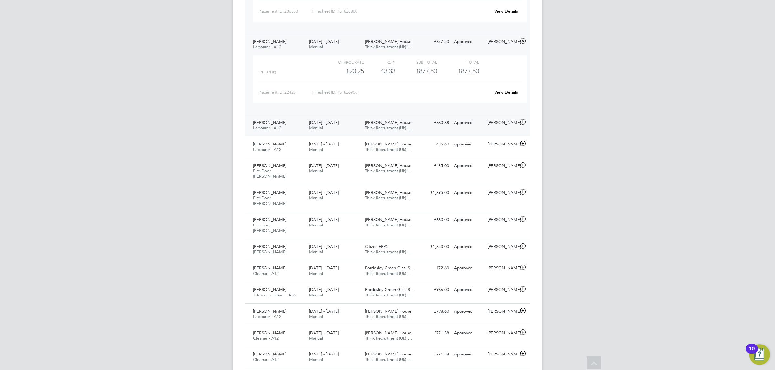
click at [414, 117] on div "Alfred Gunn House Think Recruitment (Uk) L…" at bounding box center [390, 125] width 56 height 16
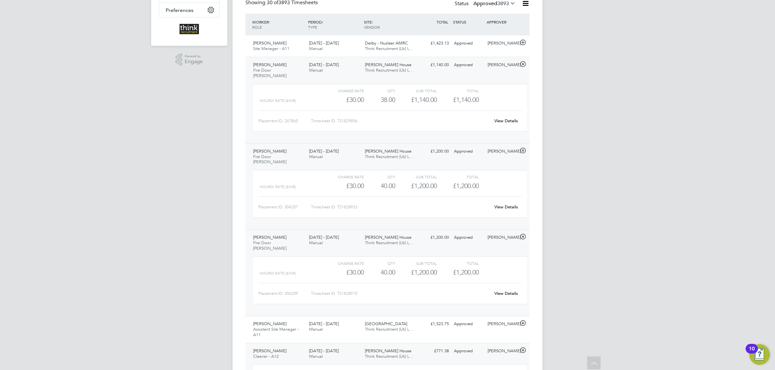
scroll to position [194, 0]
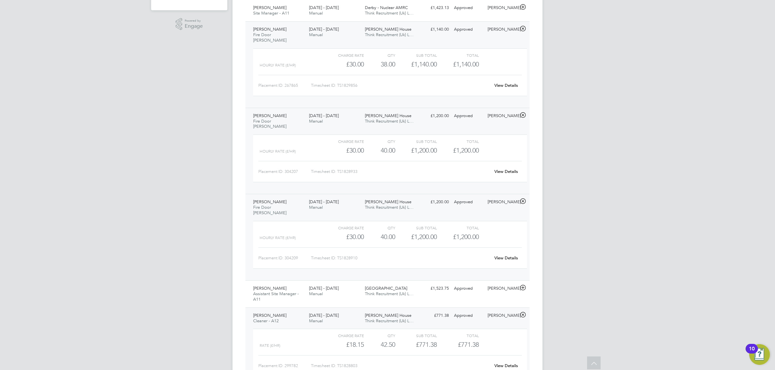
drag, startPoint x: 322, startPoint y: 198, endPoint x: 337, endPoint y: 158, distance: 42.6
click at [322, 205] on span "Manual" at bounding box center [316, 207] width 14 height 5
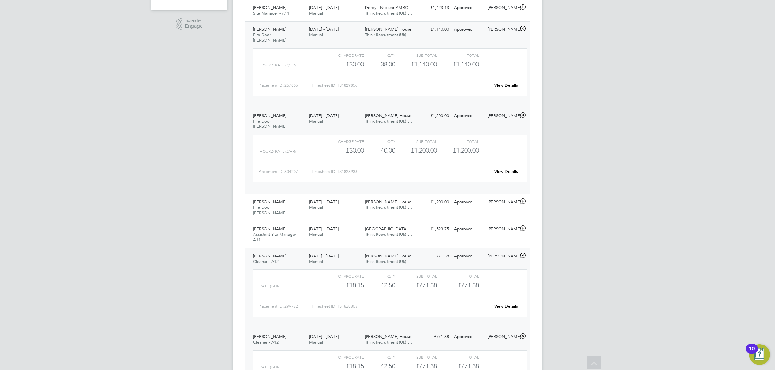
click at [333, 111] on div "[DATE] - [DATE] Manual" at bounding box center [334, 119] width 56 height 16
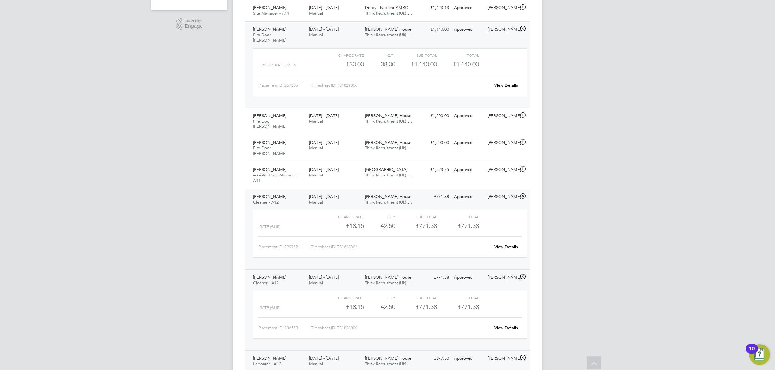
click at [341, 34] on div "[DATE] - [DATE] Manual" at bounding box center [334, 32] width 56 height 16
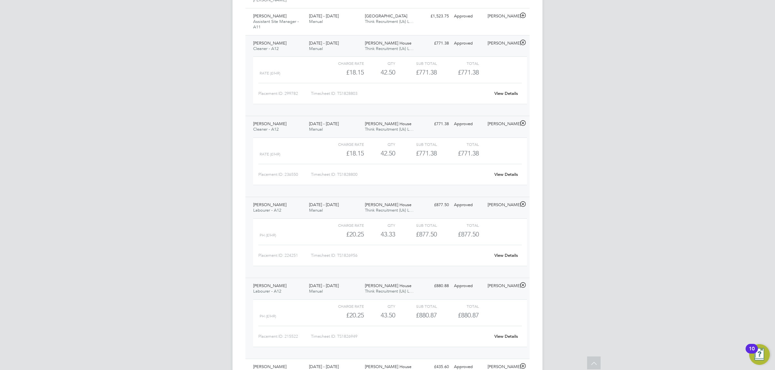
scroll to position [290, 0]
drag, startPoint x: 332, startPoint y: 280, endPoint x: 326, endPoint y: 236, distance: 45.0
click at [332, 280] on div "[DATE] - [DATE] Manual" at bounding box center [334, 286] width 56 height 16
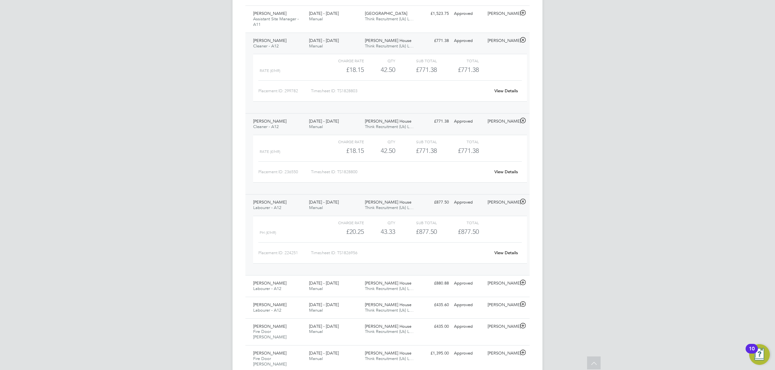
click at [339, 197] on div "[DATE] - [DATE] Manual" at bounding box center [334, 205] width 56 height 16
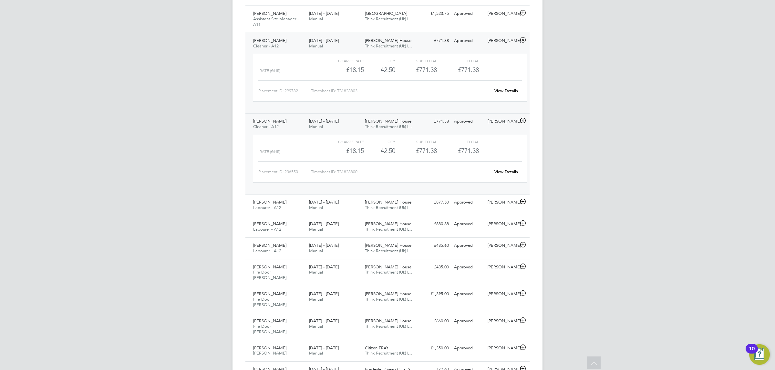
click at [337, 116] on div "[DATE] - [DATE] Manual" at bounding box center [334, 124] width 56 height 16
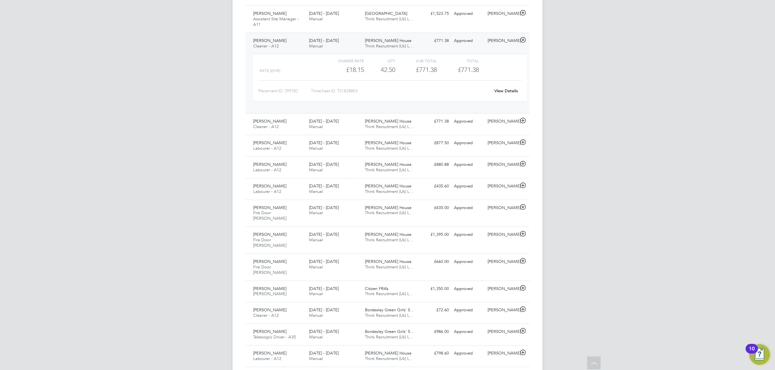
click at [341, 35] on div "[DATE] - [DATE] Manual" at bounding box center [334, 43] width 56 height 16
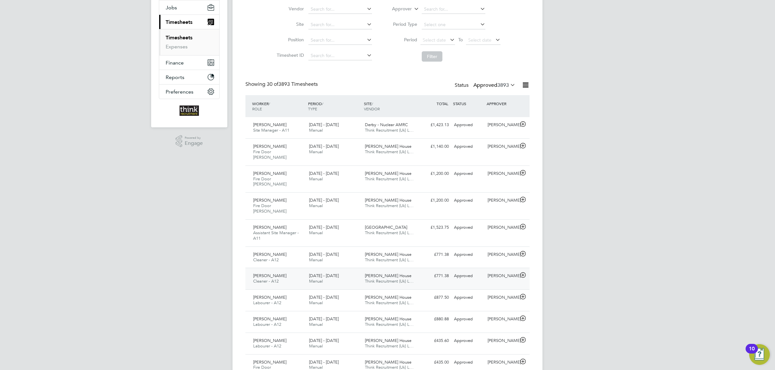
scroll to position [97, 0]
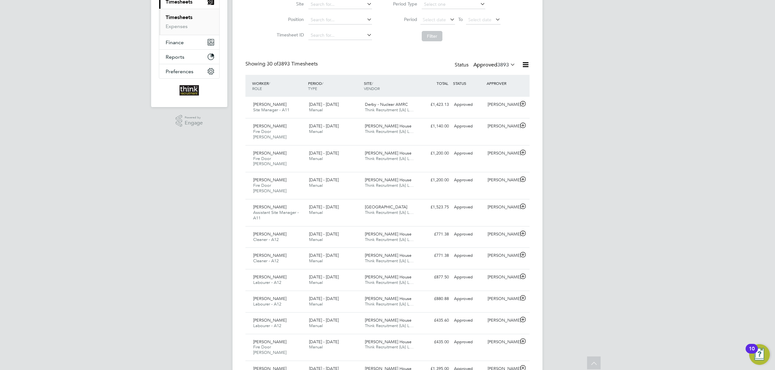
drag, startPoint x: 492, startPoint y: 63, endPoint x: 499, endPoint y: 72, distance: 11.0
click at [492, 63] on label "Approved 3893" at bounding box center [494, 65] width 42 height 6
click at [479, 76] on li "All" at bounding box center [486, 76] width 30 height 9
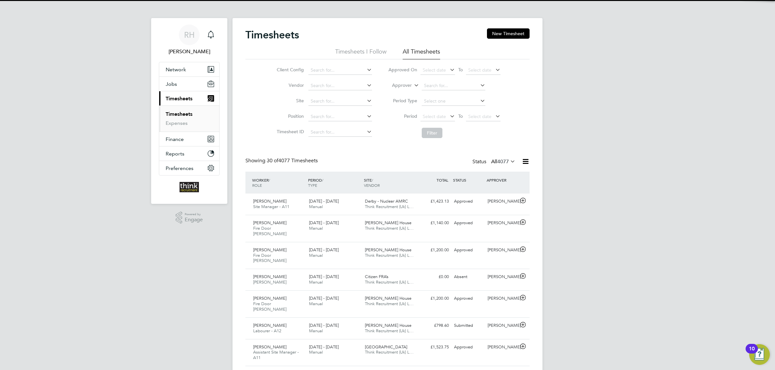
scroll to position [3, 3]
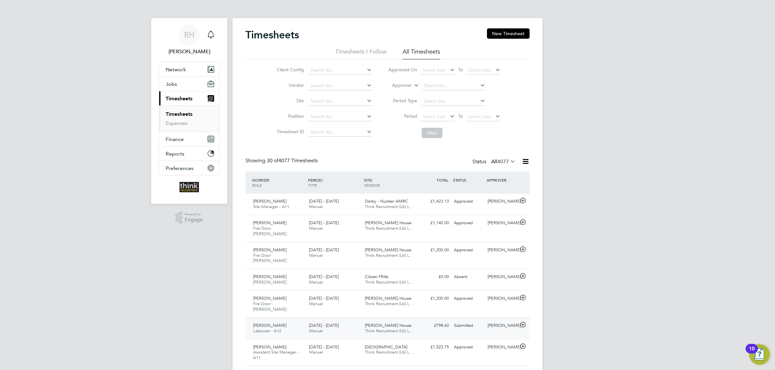
click at [362, 320] on div "Alfred Gunn House Think Recruitment (Uk) L…" at bounding box center [390, 328] width 56 height 16
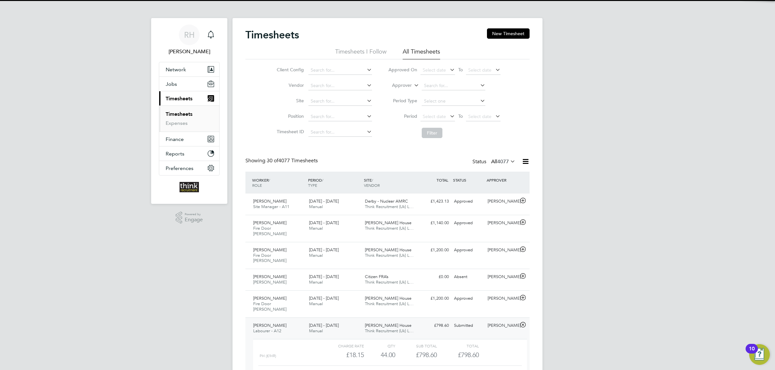
click at [437, 370] on button "Approve" at bounding box center [442, 376] width 28 height 10
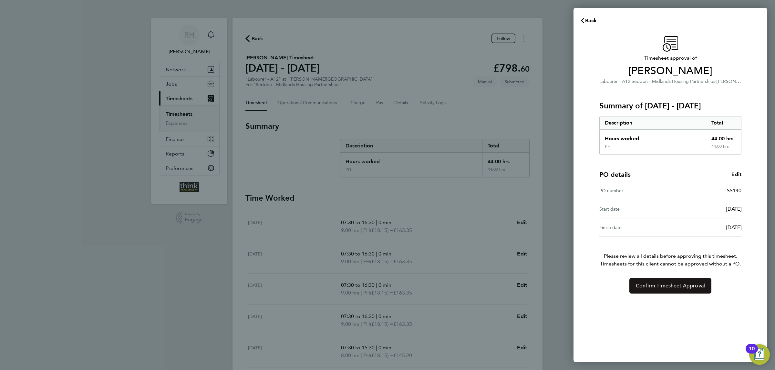
click at [670, 285] on span "Confirm Timesheet Approval" at bounding box center [669, 286] width 69 height 6
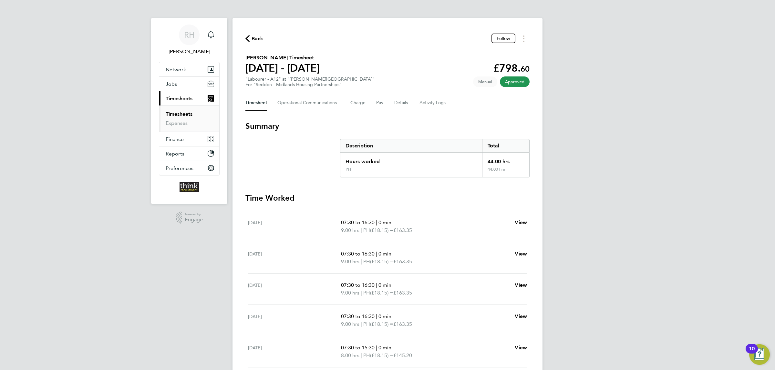
click at [252, 38] on span "Back" at bounding box center [257, 39] width 12 height 8
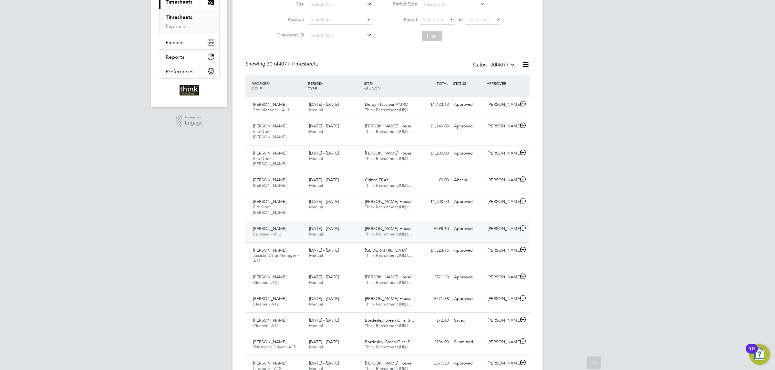
click at [358, 224] on div "[DATE] - [DATE] Manual" at bounding box center [334, 232] width 56 height 16
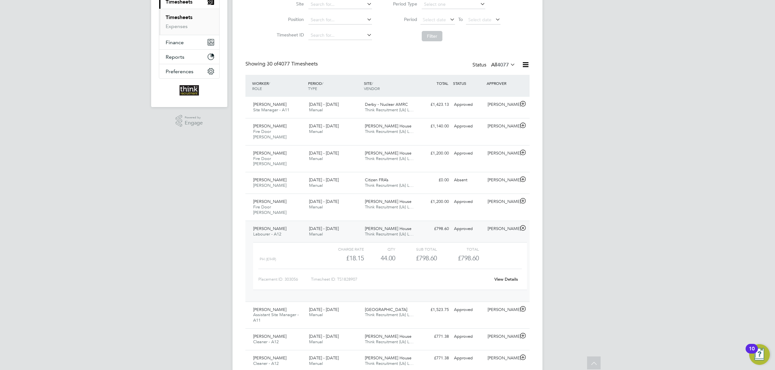
drag, startPoint x: 315, startPoint y: 218, endPoint x: 358, endPoint y: 206, distance: 44.7
click at [315, 231] on span "Manual" at bounding box center [316, 233] width 14 height 5
